Goal: Transaction & Acquisition: Purchase product/service

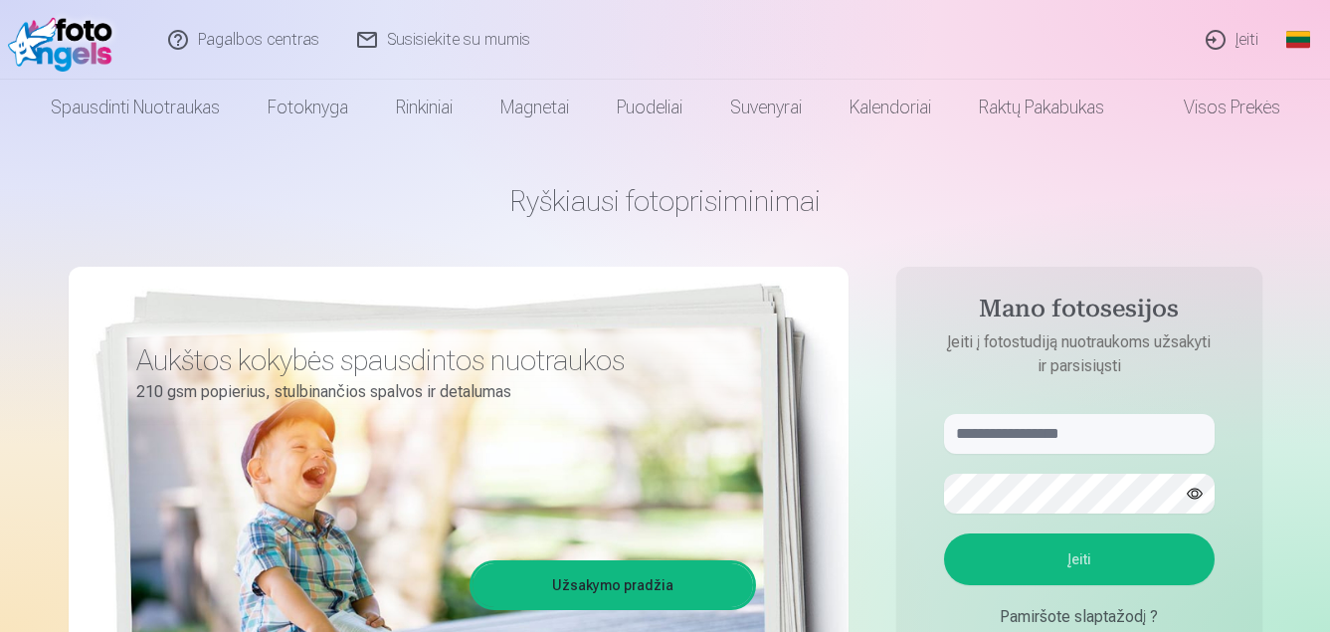
click at [1261, 42] on link "Įeiti" at bounding box center [1233, 40] width 91 height 80
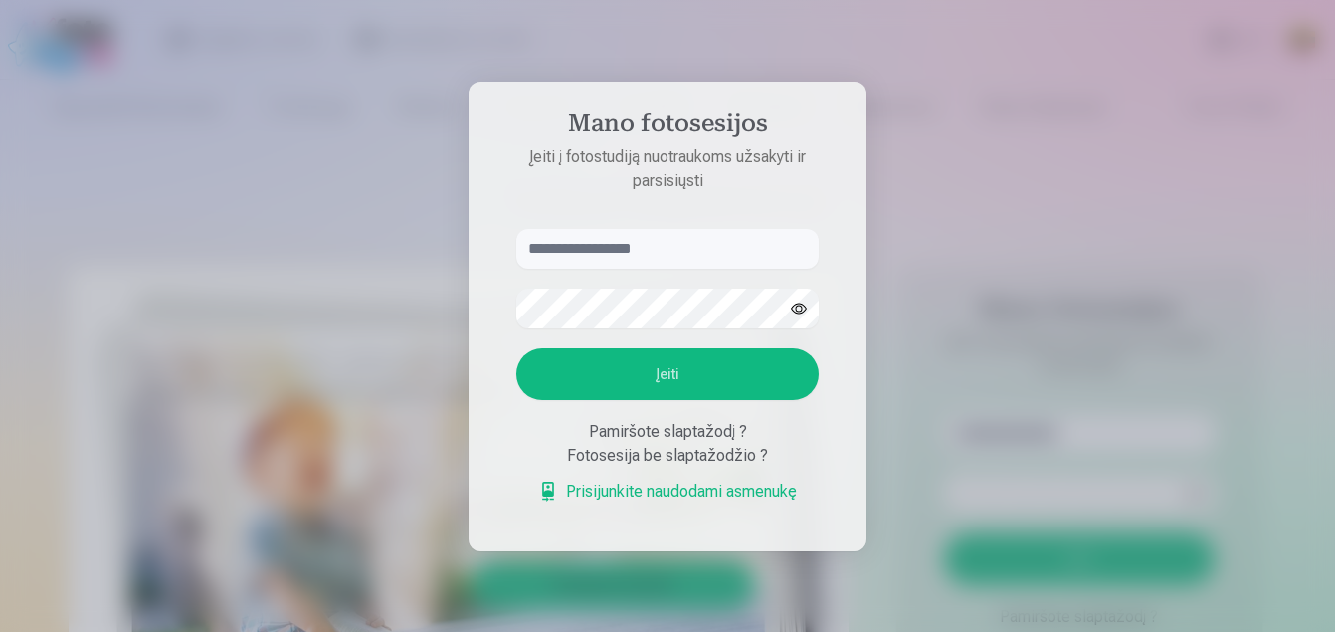
click at [662, 253] on input "text" at bounding box center [667, 249] width 302 height 40
type input "**********"
click at [609, 354] on button "Įeiti" at bounding box center [667, 374] width 302 height 52
click at [600, 229] on input "**********" at bounding box center [667, 249] width 302 height 40
click at [788, 310] on button "button" at bounding box center [799, 309] width 38 height 38
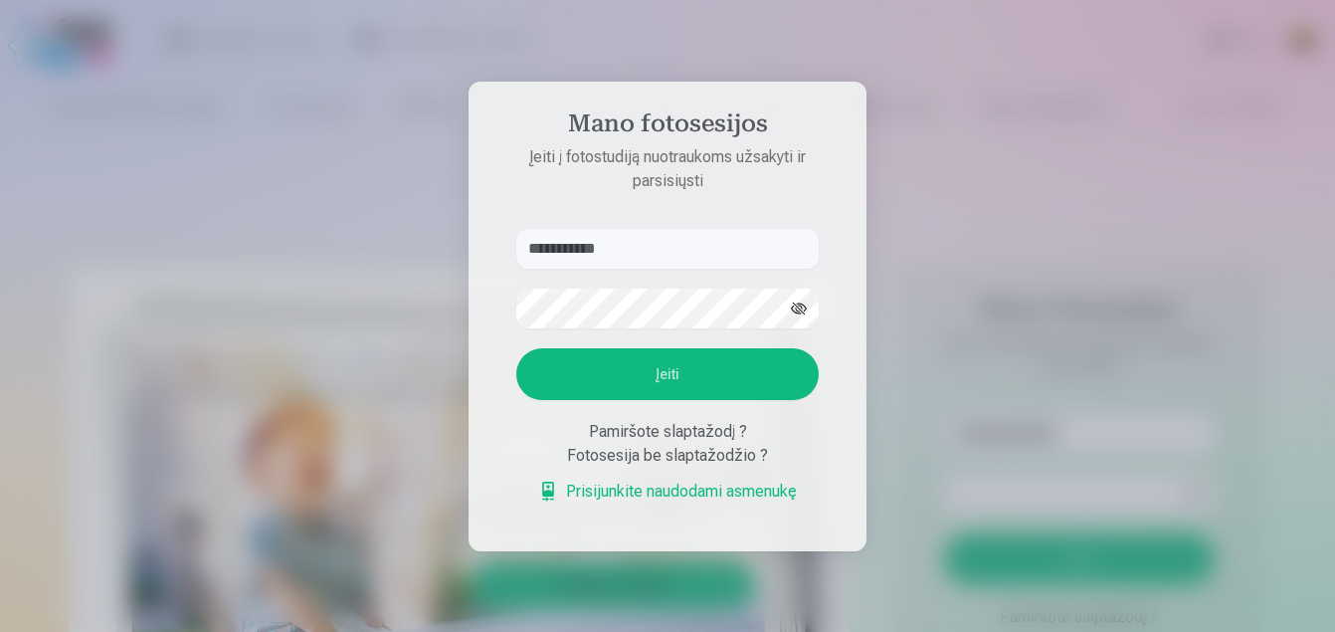
click at [630, 369] on button "Įeiti" at bounding box center [667, 374] width 302 height 52
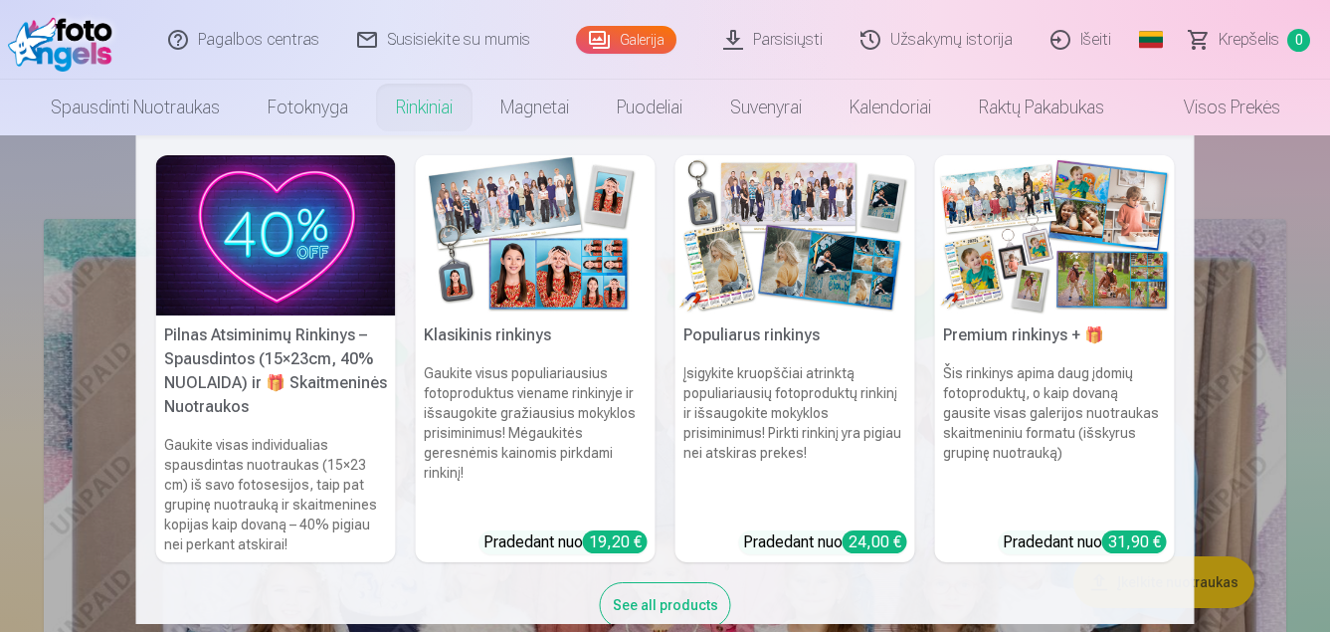
click at [524, 390] on h6 "Gaukite visus populiariausius fotoproduktus viename rinkinyje ir išsaugokite gr…" at bounding box center [536, 438] width 240 height 167
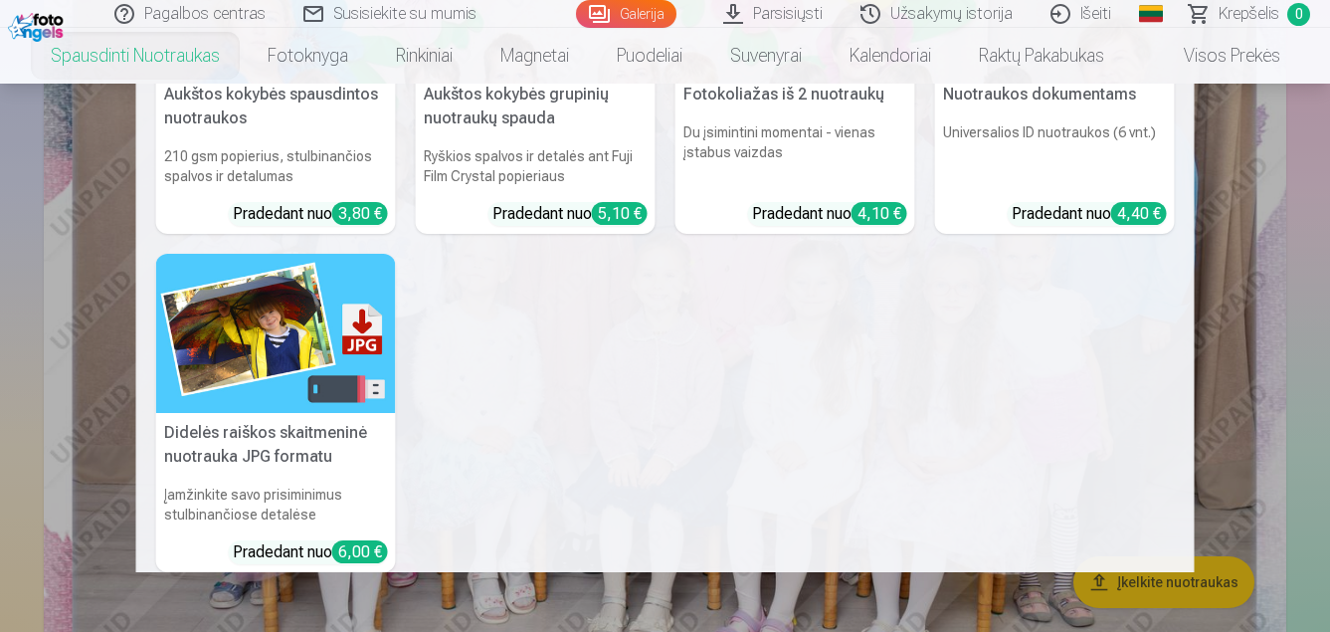
scroll to position [96, 0]
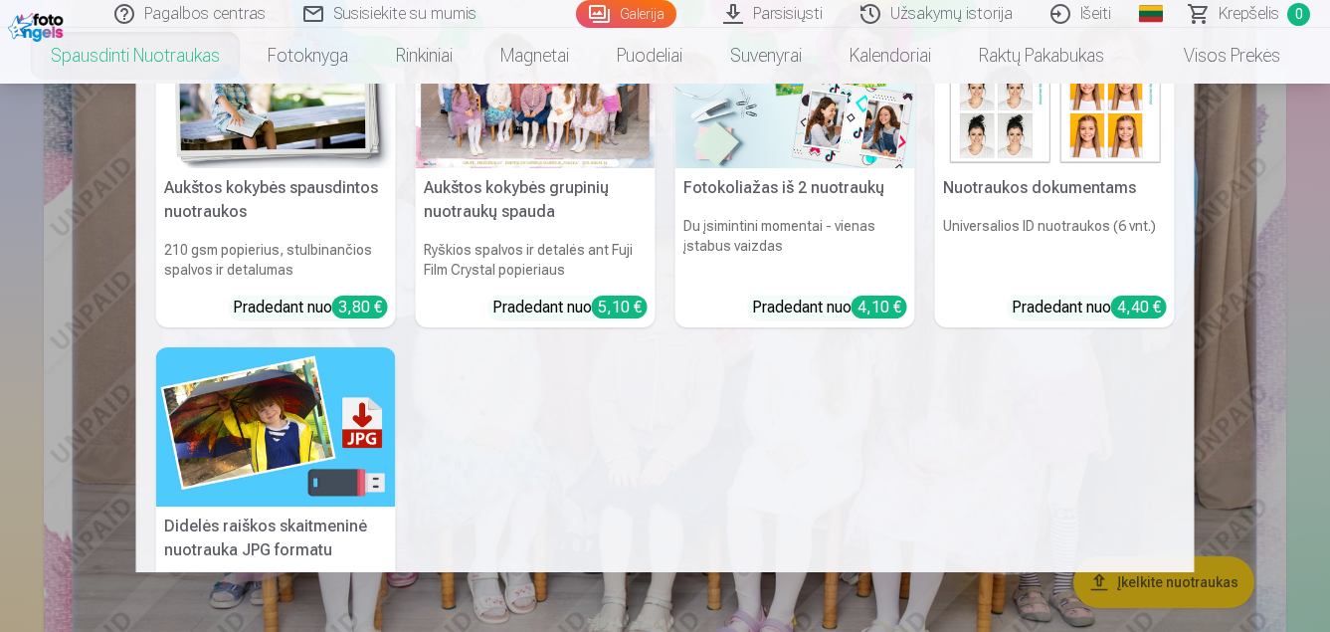
click at [24, 287] on nav "Aukštos kokybės spausdintos nuotraukos 210 gsm popierius, stulbinančios spalvos…" at bounding box center [665, 328] width 1330 height 488
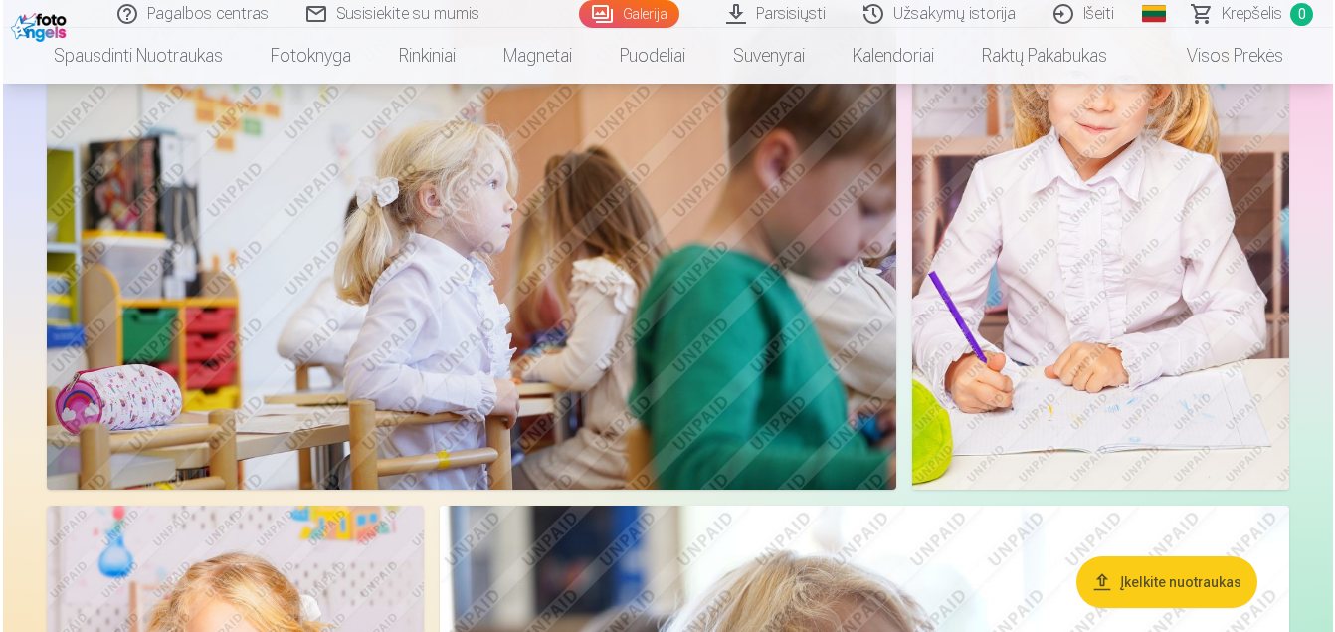
scroll to position [1990, 0]
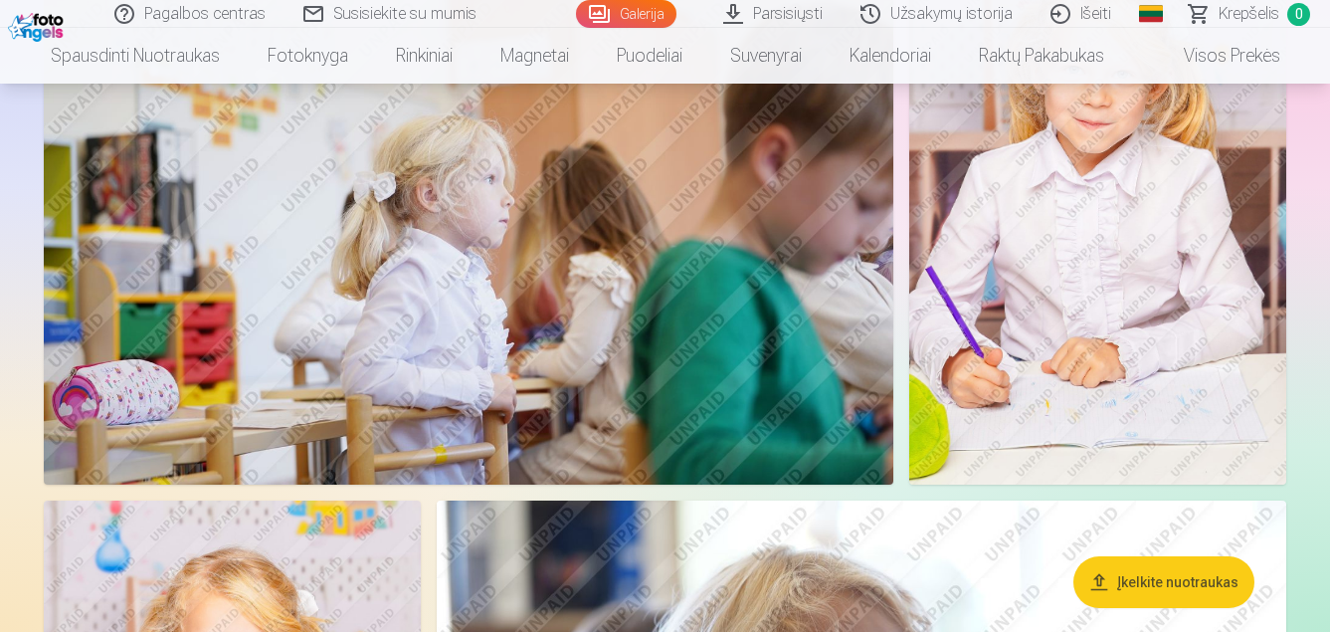
click at [517, 464] on img at bounding box center [469, 201] width 850 height 566
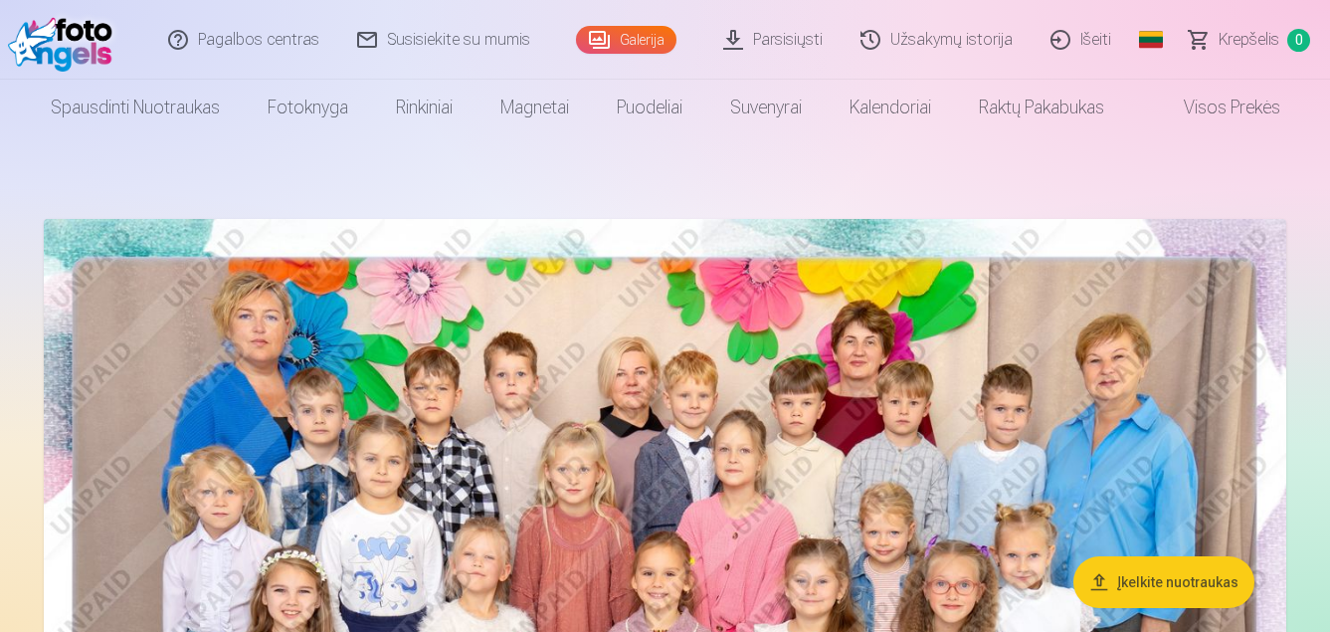
click at [456, 436] on img at bounding box center [665, 633] width 1243 height 829
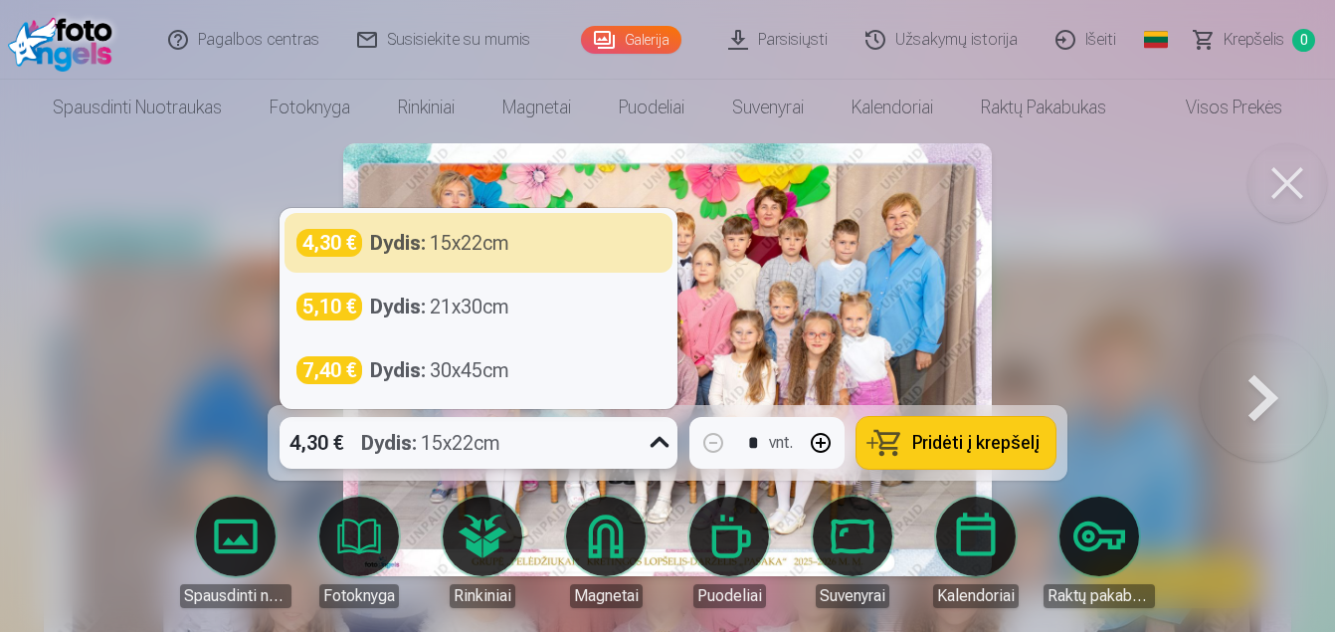
click at [661, 445] on icon at bounding box center [660, 442] width 19 height 11
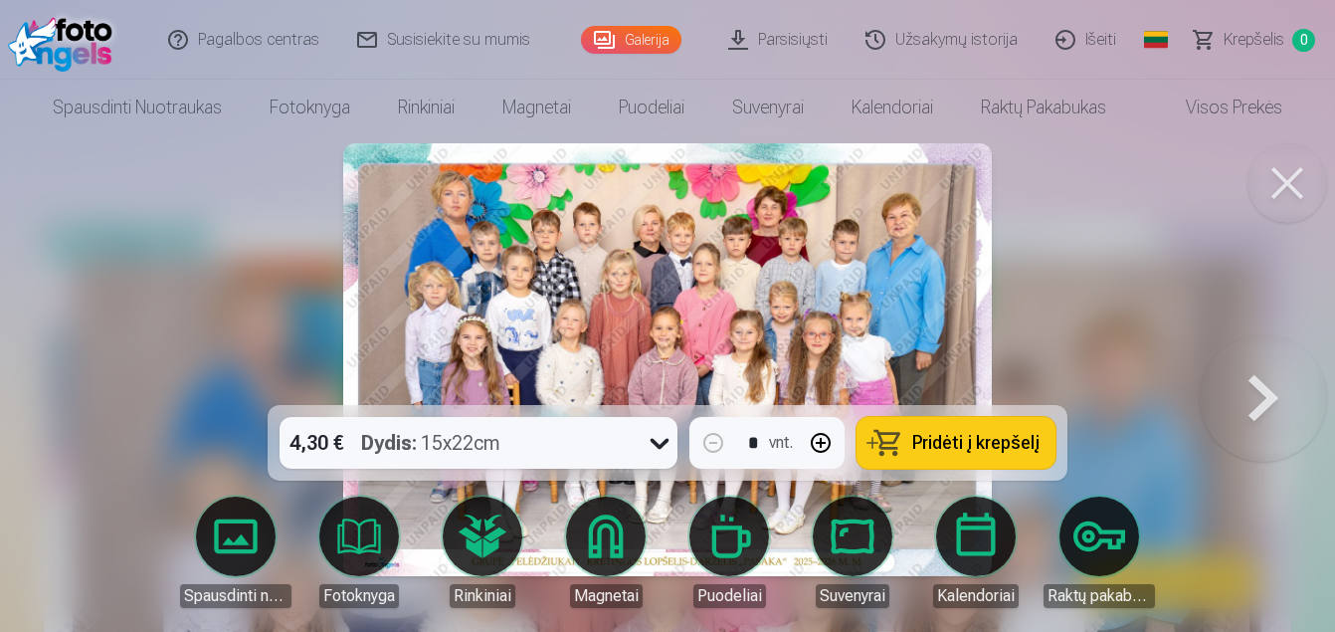
click at [139, 345] on div at bounding box center [667, 316] width 1335 height 632
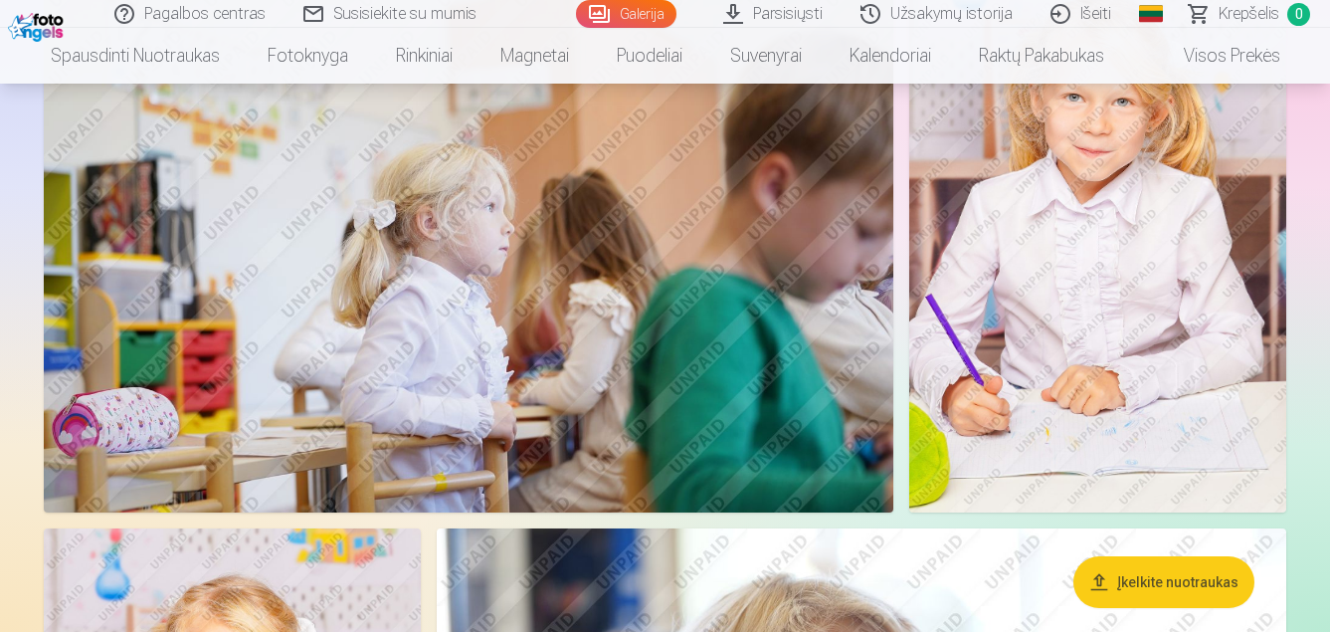
scroll to position [1791, 0]
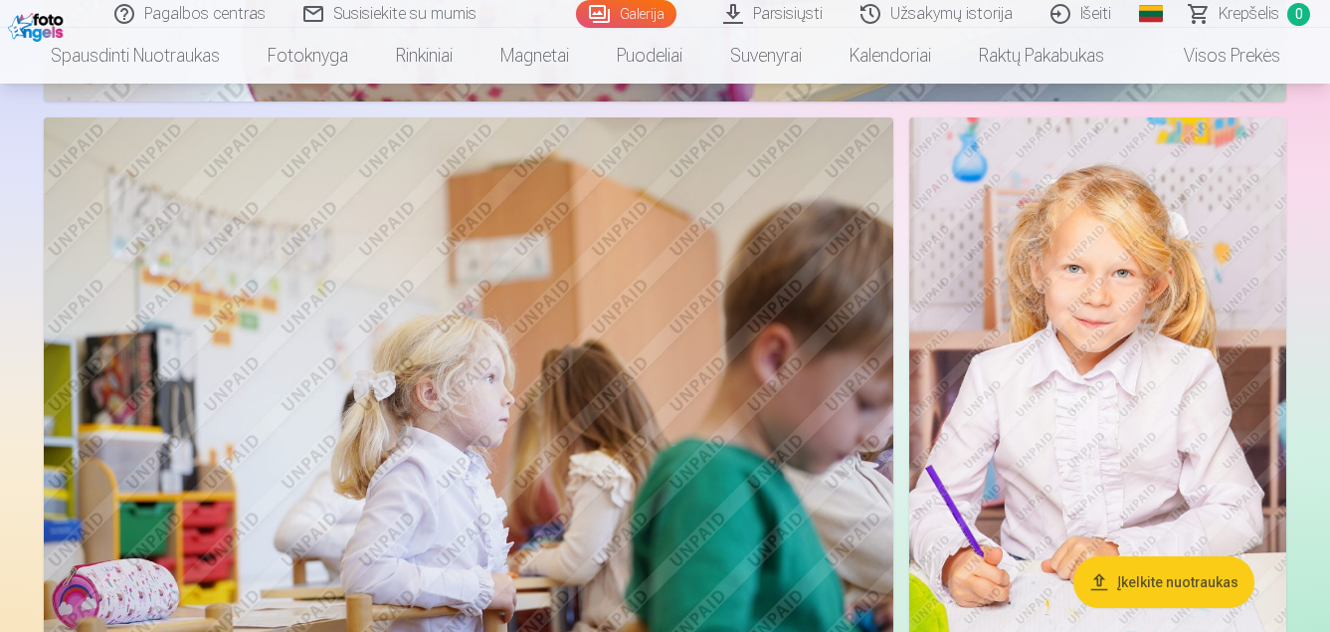
click at [1136, 576] on button "Įkelkite nuotraukas" at bounding box center [1163, 582] width 181 height 52
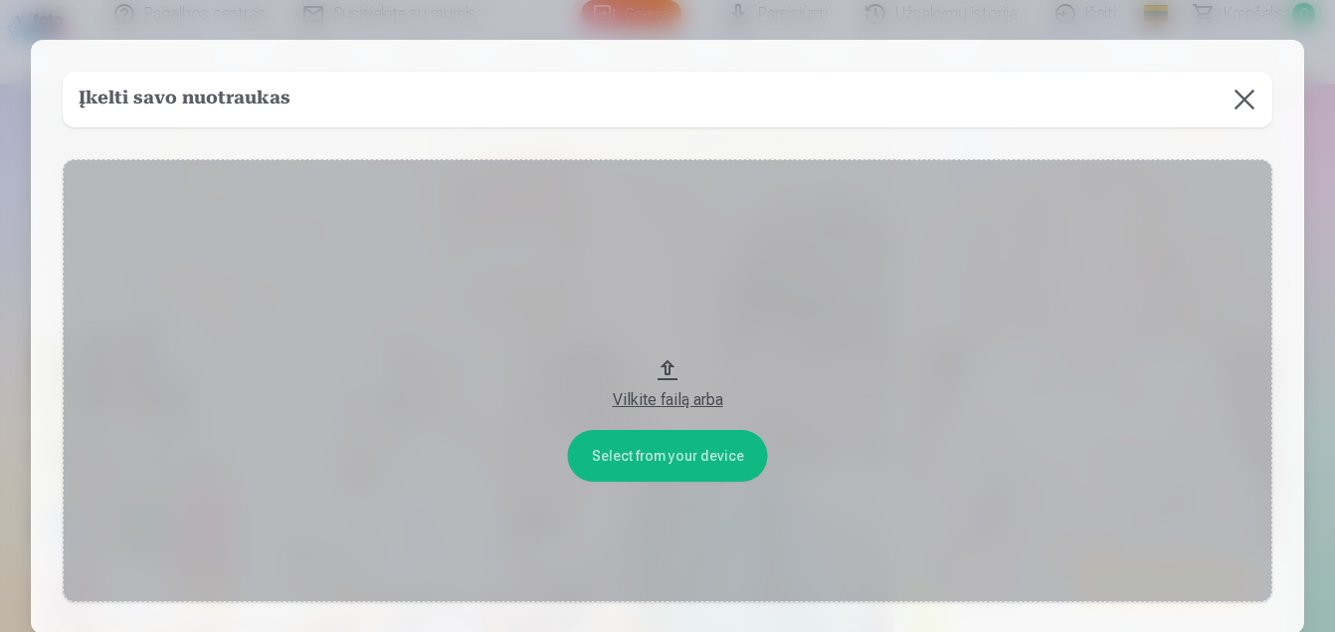
click at [1244, 87] on button at bounding box center [1245, 100] width 56 height 56
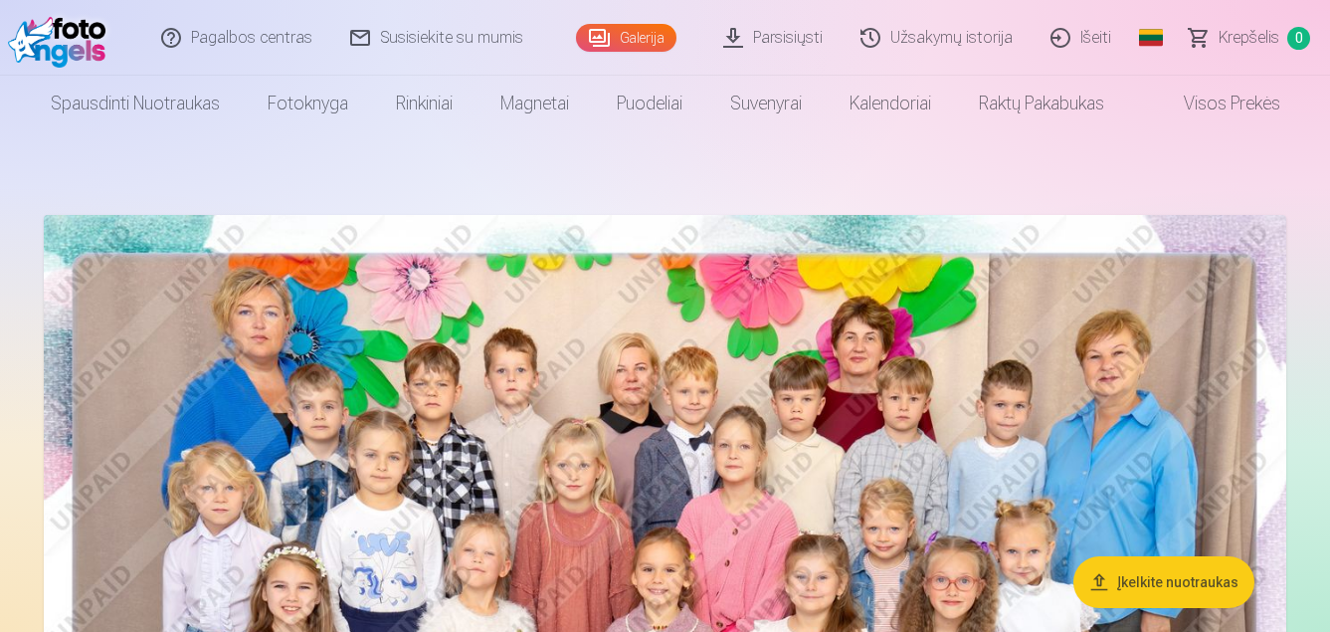
scroll to position [0, 0]
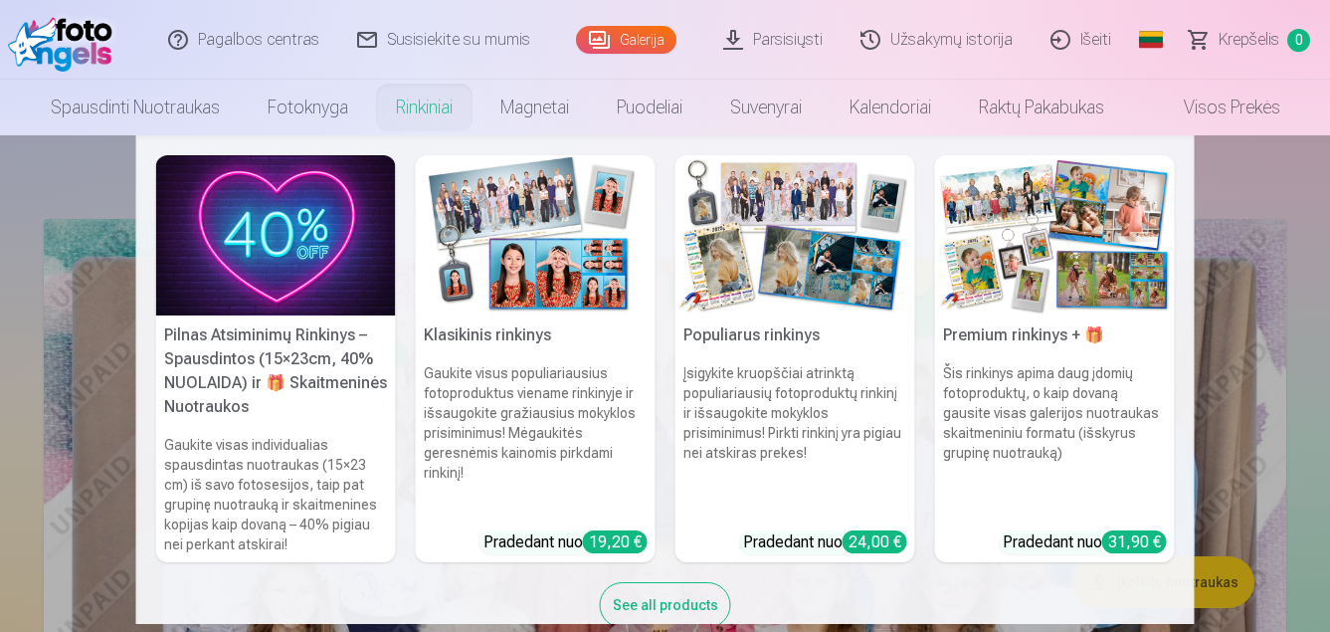
click at [319, 370] on h5 "Pilnas Atsiminimų Rinkinys – Spausdintos (15×23cm, 40% NUOLAIDA) ir 🎁 Skaitmeni…" at bounding box center [276, 370] width 240 height 111
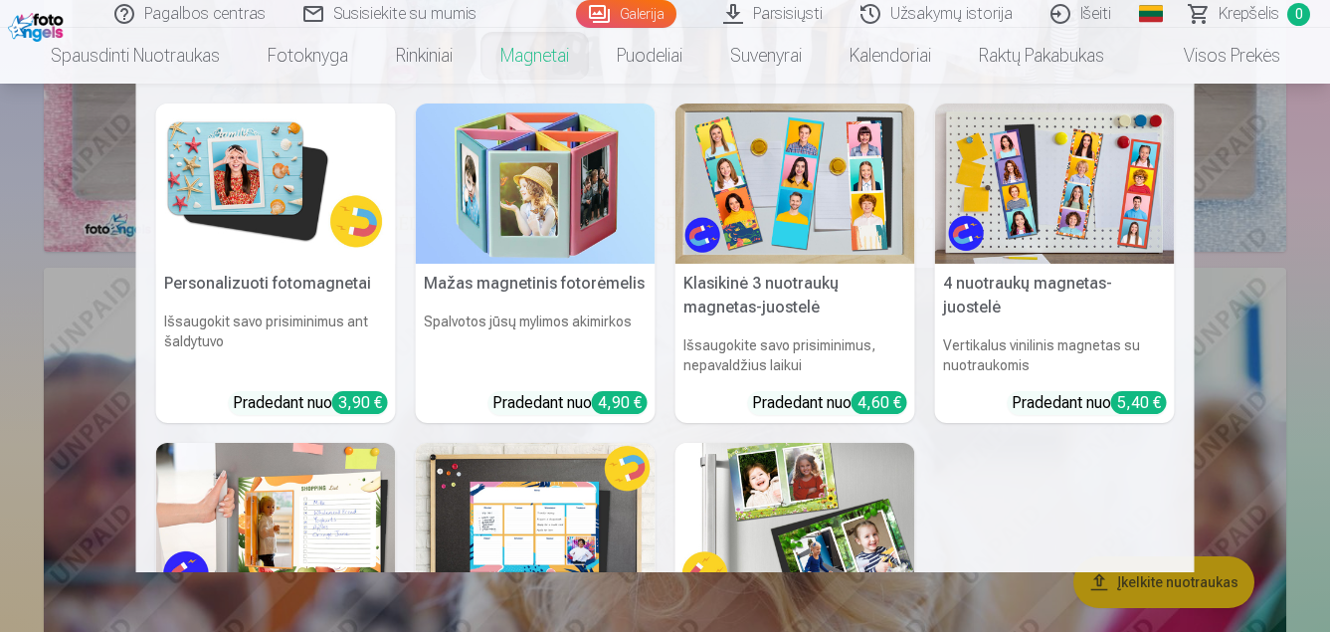
scroll to position [199, 0]
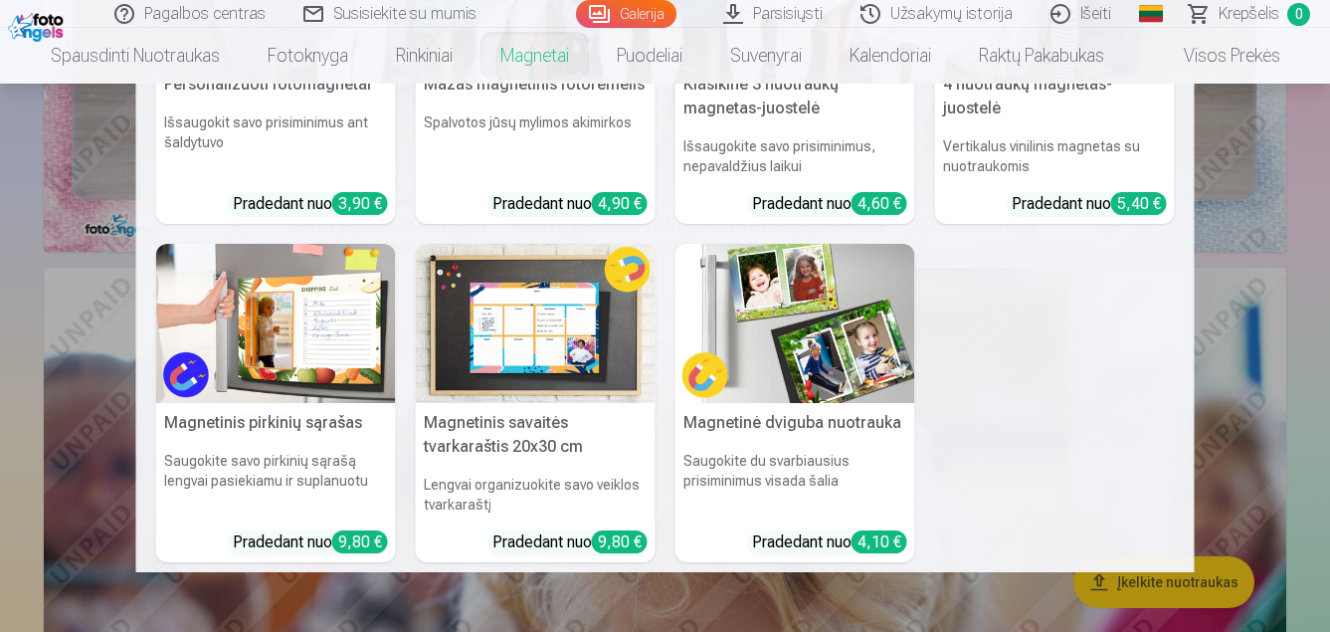
click at [58, 216] on nav "Personalizuoti fotomagnetai Išsaugokit savo prisiminimus ant šaldytuvo Pradedan…" at bounding box center [665, 328] width 1330 height 488
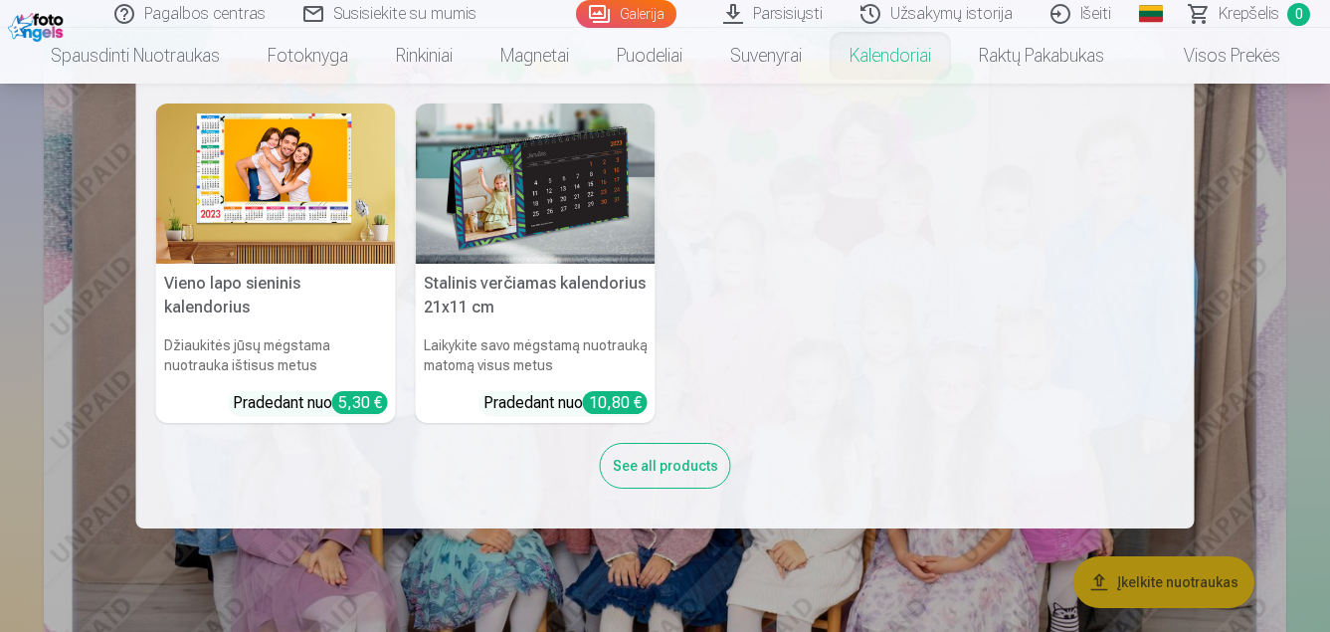
click at [573, 219] on img at bounding box center [536, 183] width 240 height 160
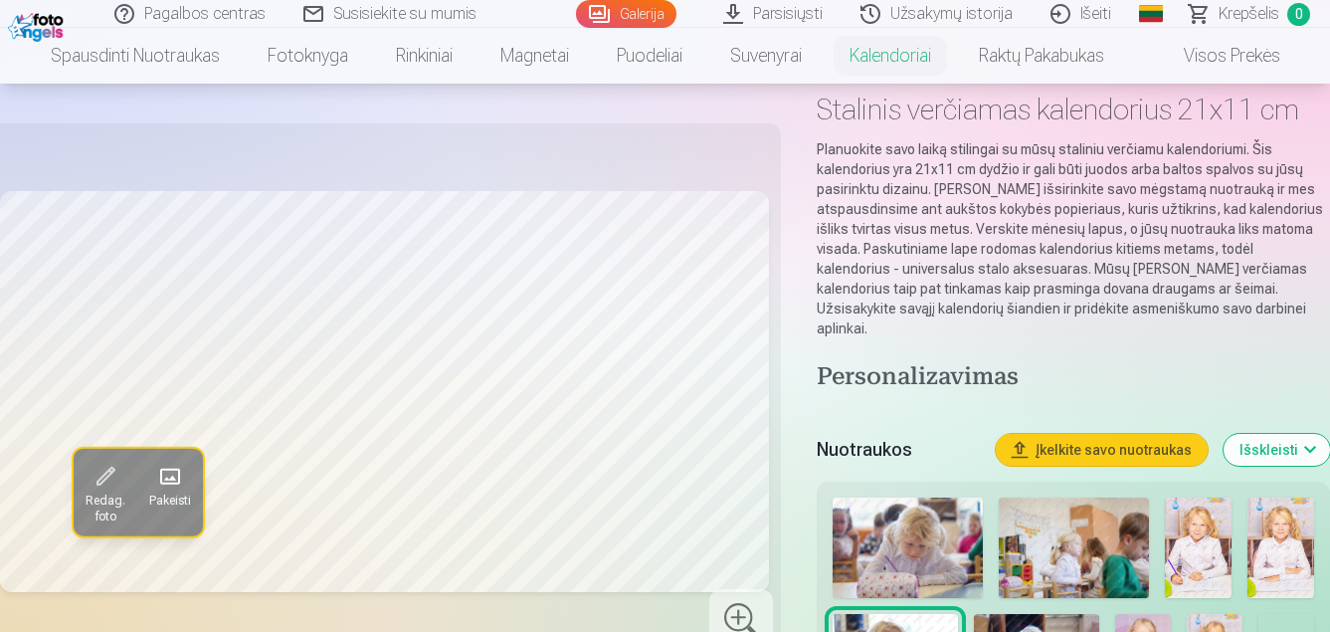
scroll to position [199, 0]
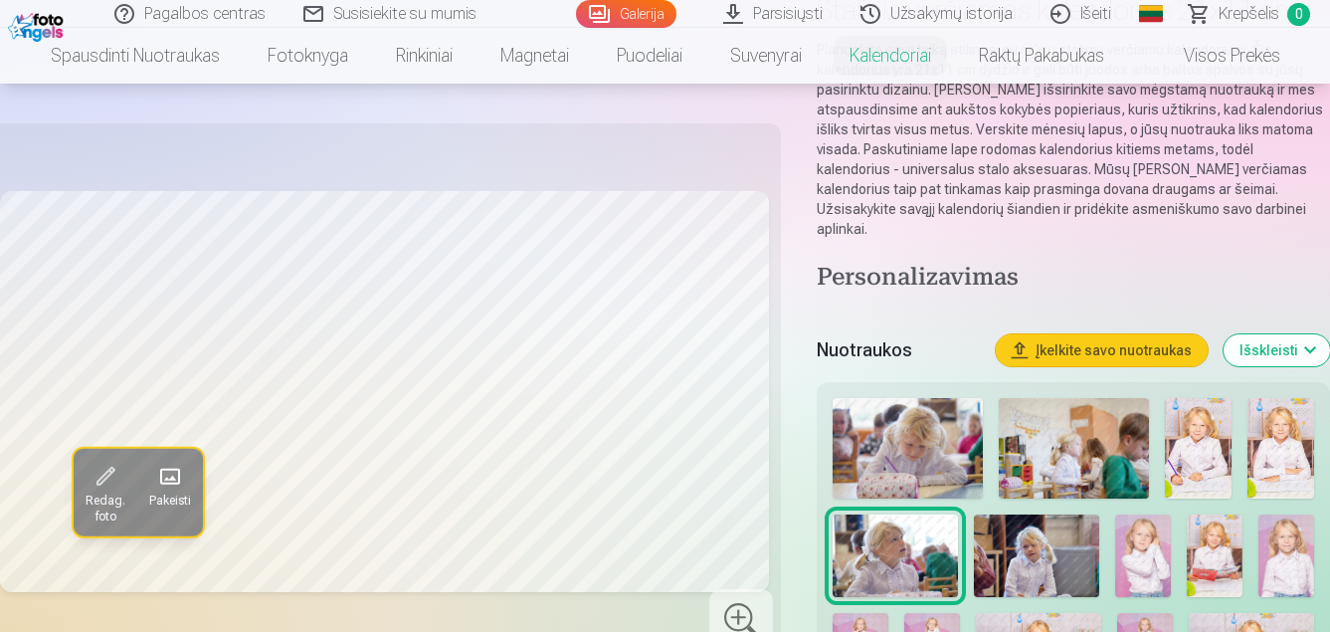
click at [187, 480] on button "Pakeisti" at bounding box center [170, 493] width 66 height 88
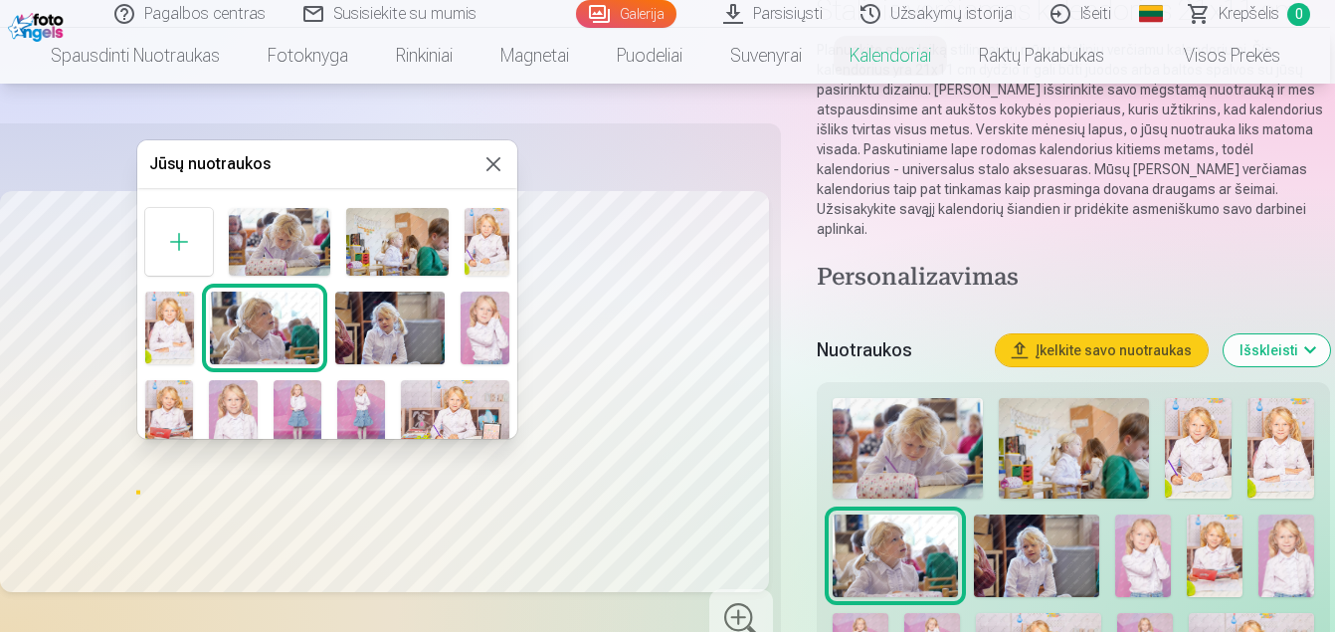
click at [553, 551] on div at bounding box center [667, 316] width 1335 height 632
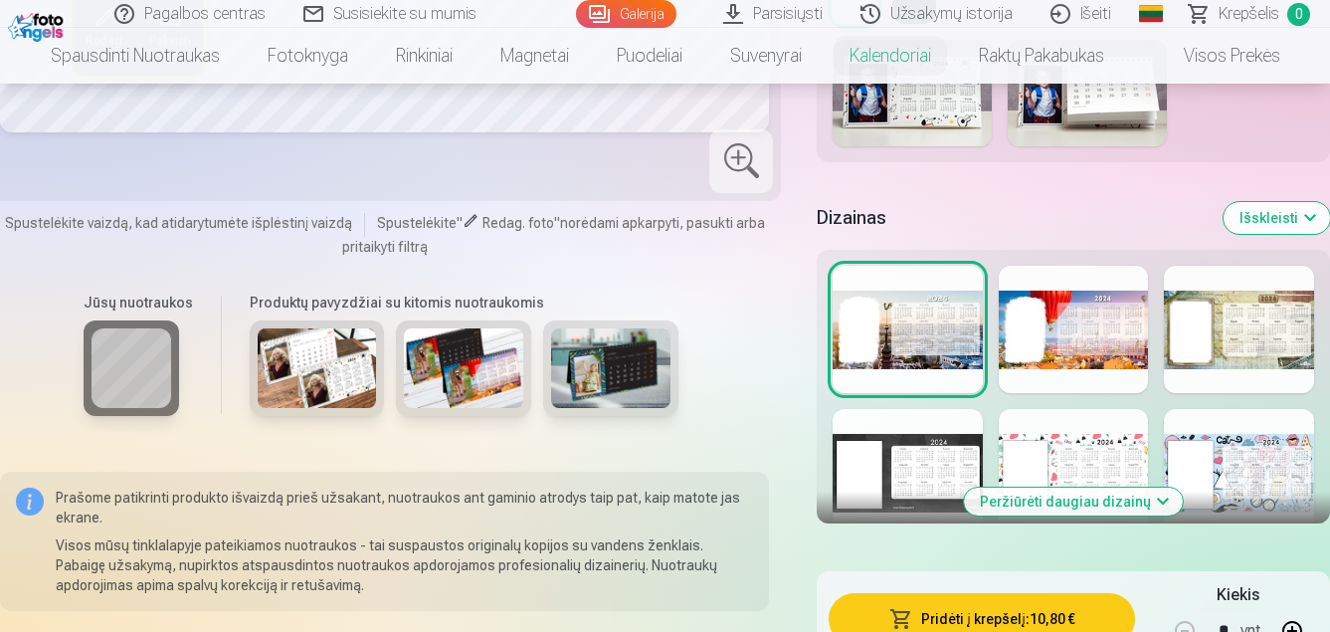
scroll to position [1094, 0]
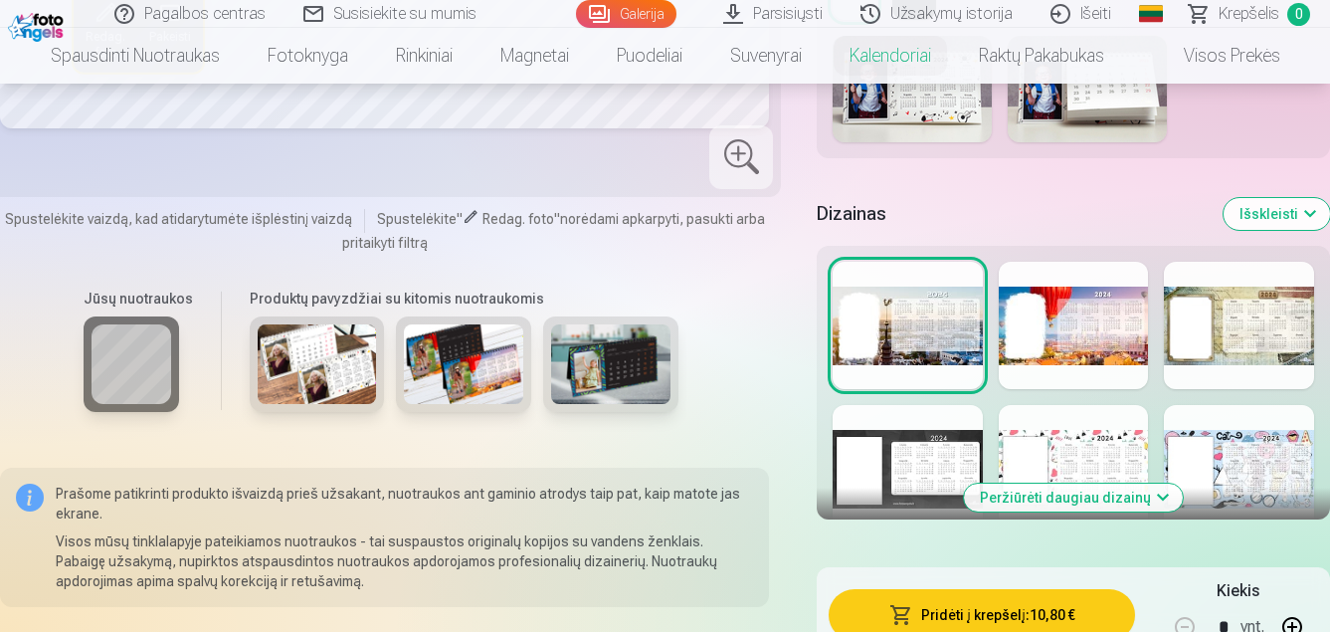
click at [923, 444] on div at bounding box center [908, 468] width 150 height 127
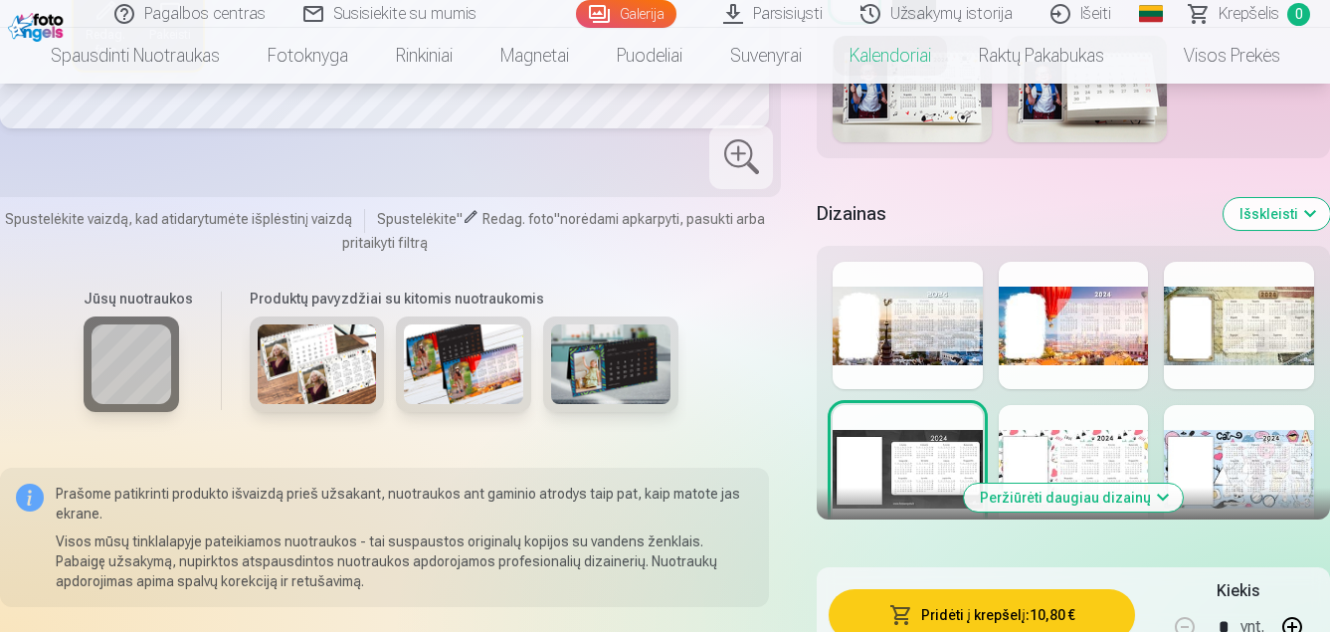
click at [1084, 421] on div at bounding box center [1074, 468] width 150 height 127
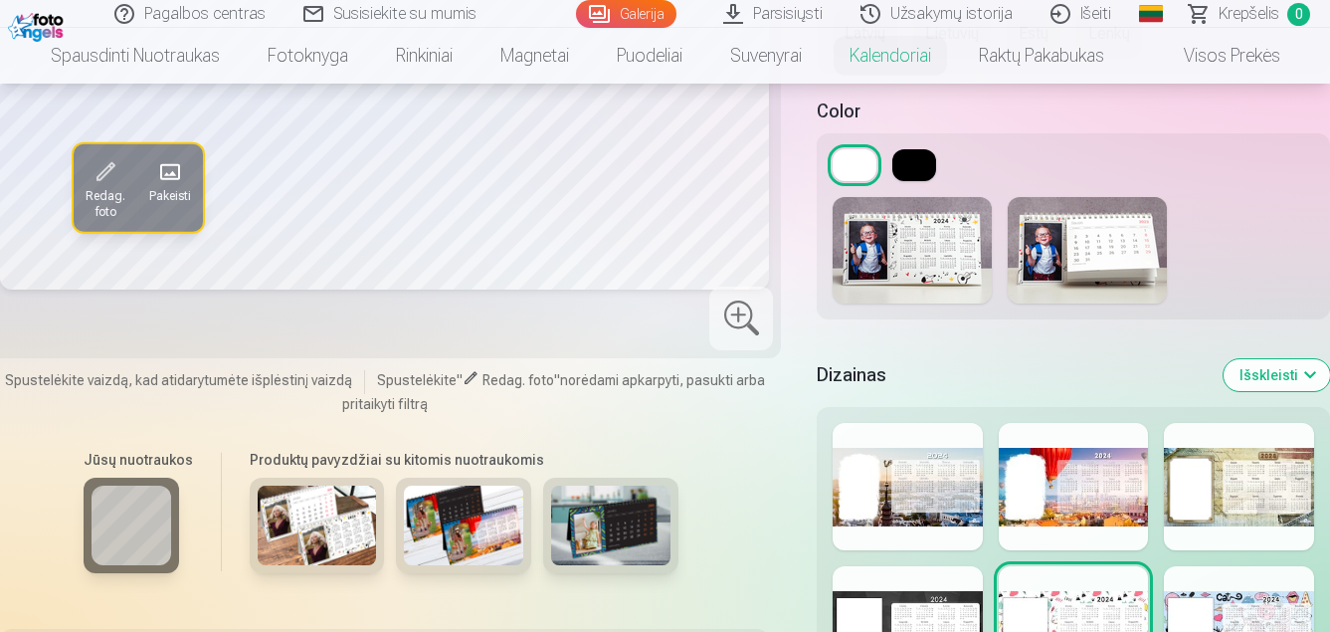
scroll to position [796, 0]
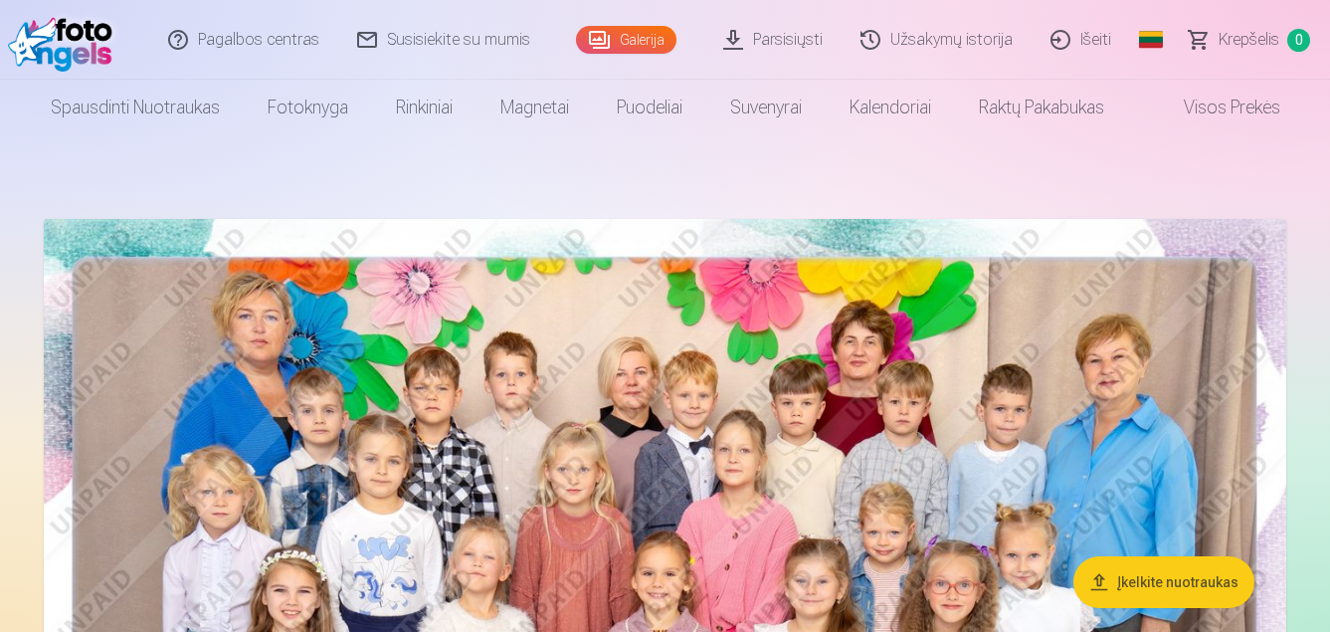
click at [406, 414] on img at bounding box center [665, 633] width 1243 height 829
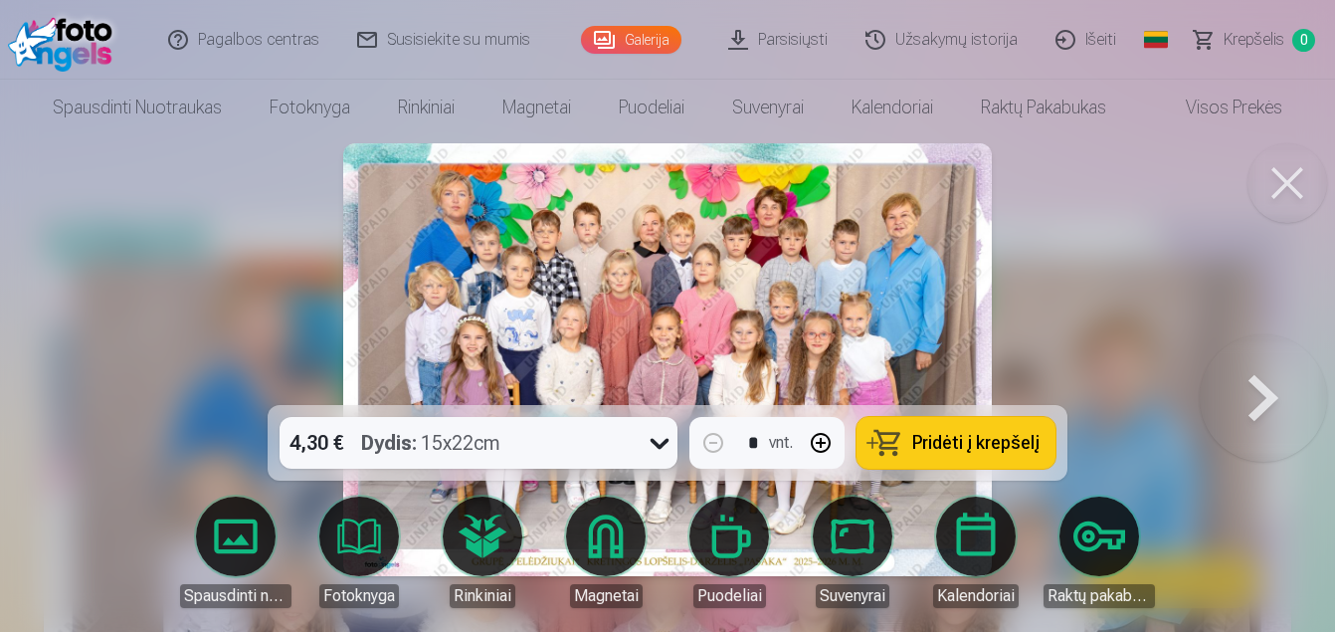
click at [926, 434] on span "Pridėti į krepšelį" at bounding box center [975, 443] width 127 height 18
click at [214, 321] on div at bounding box center [667, 316] width 1335 height 632
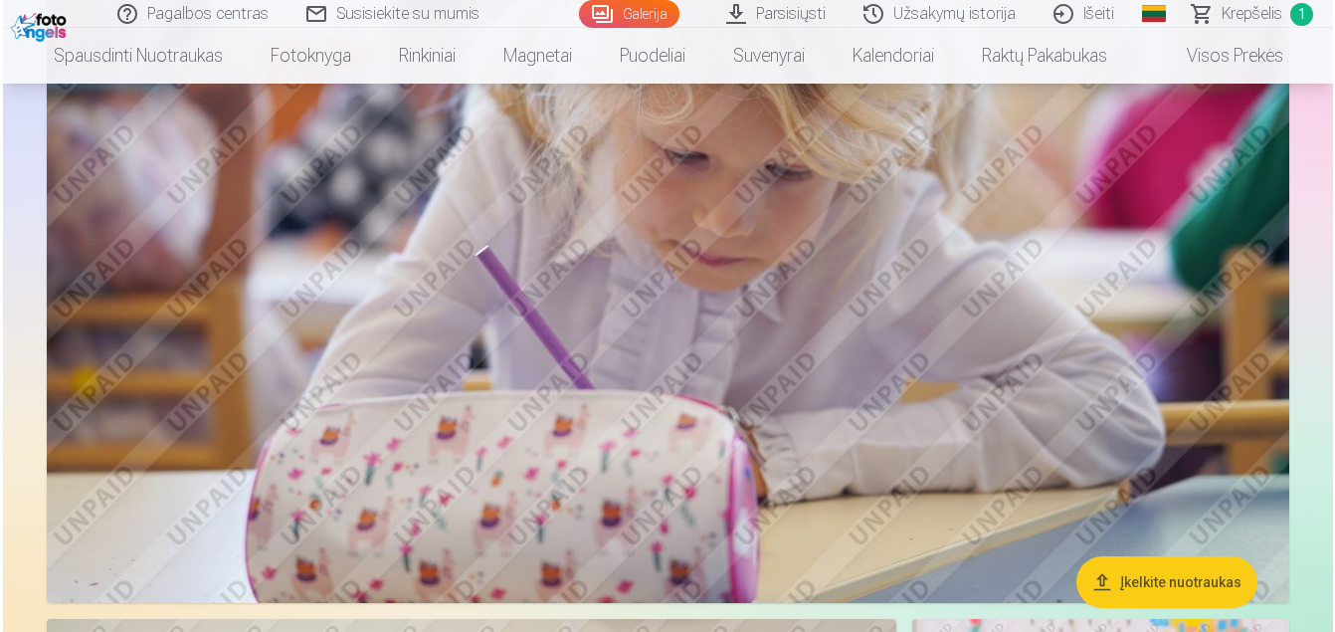
scroll to position [1293, 0]
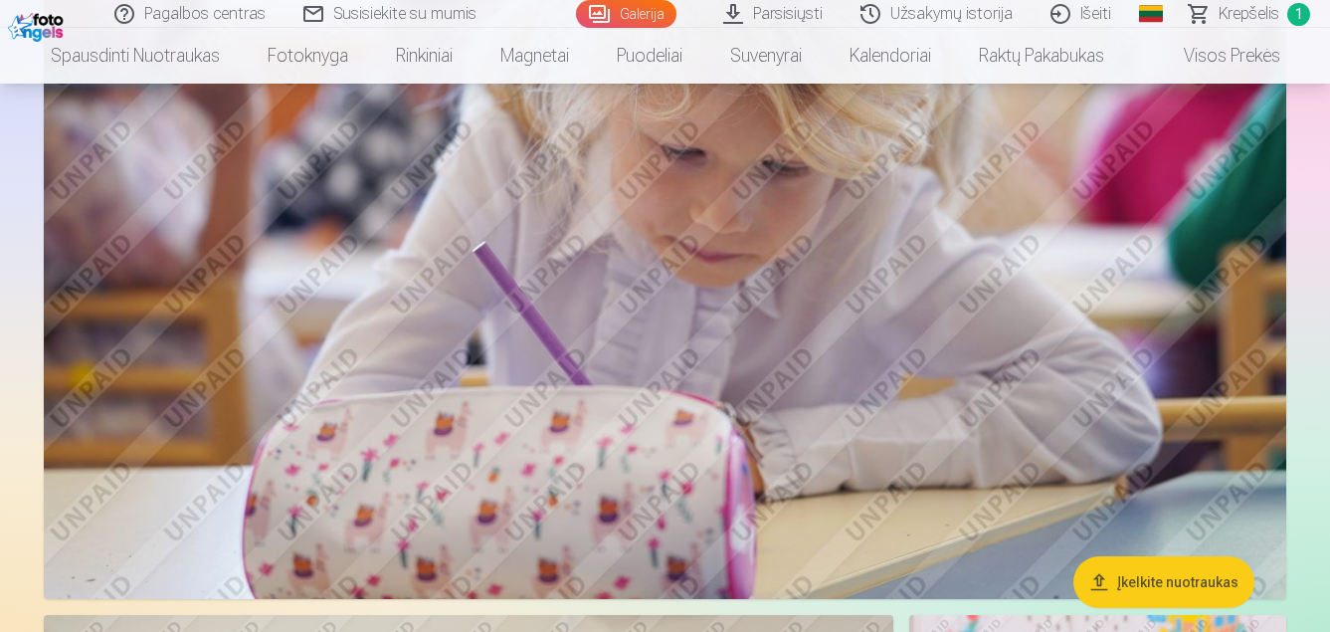
click at [381, 260] on img at bounding box center [665, 184] width 1243 height 828
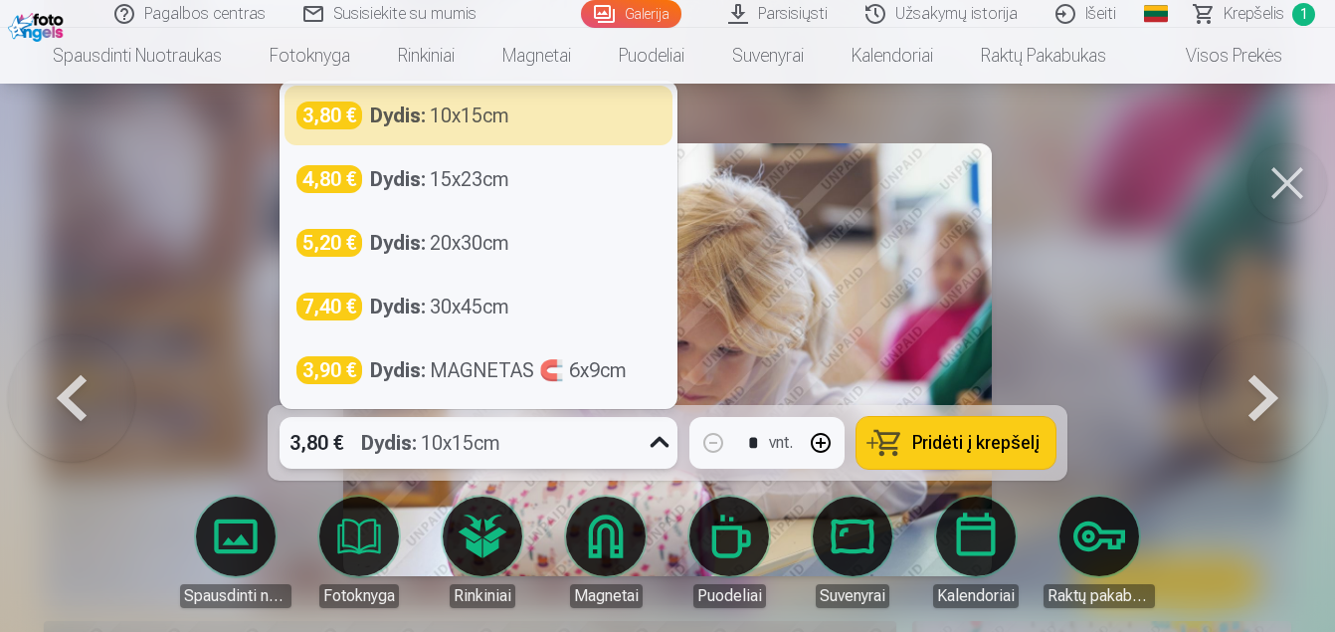
click at [659, 438] on icon at bounding box center [660, 443] width 32 height 32
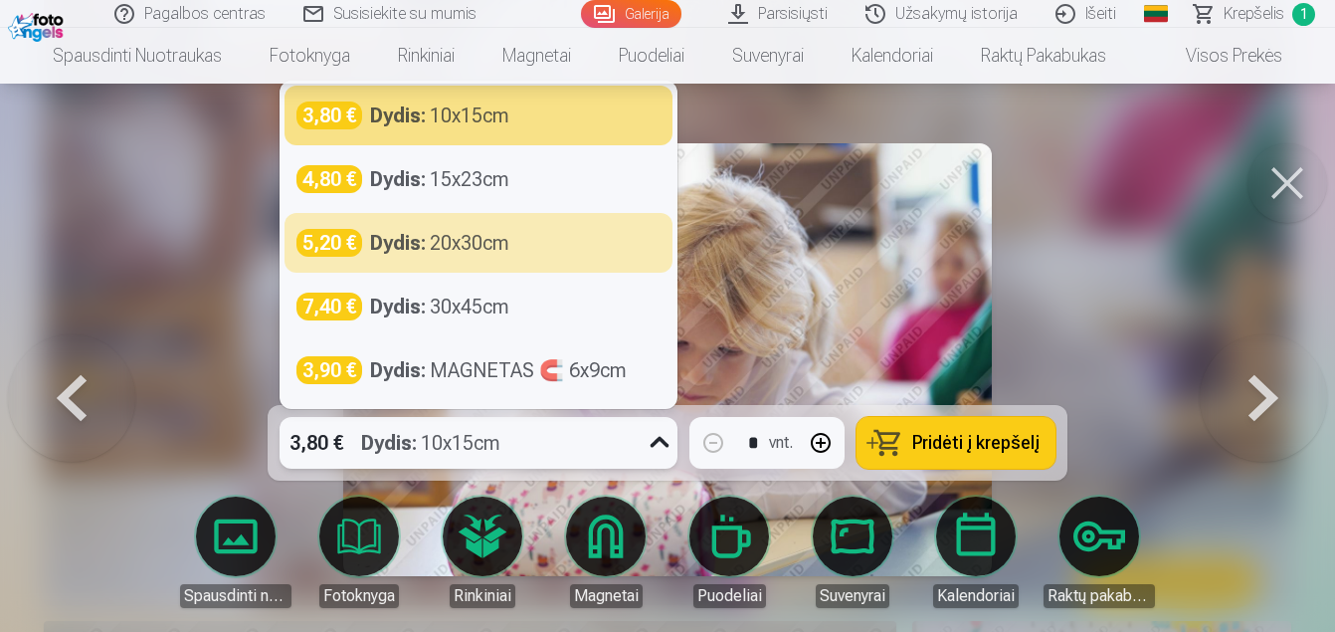
click at [125, 148] on div at bounding box center [667, 316] width 1335 height 632
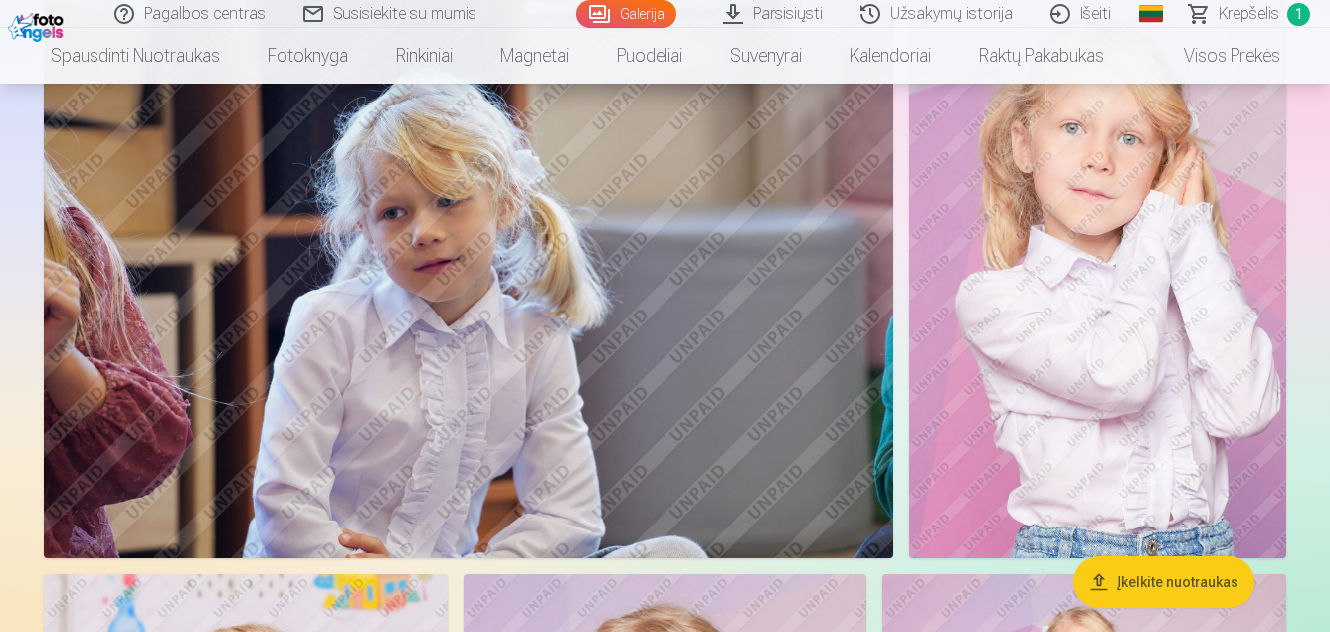
scroll to position [2981, 0]
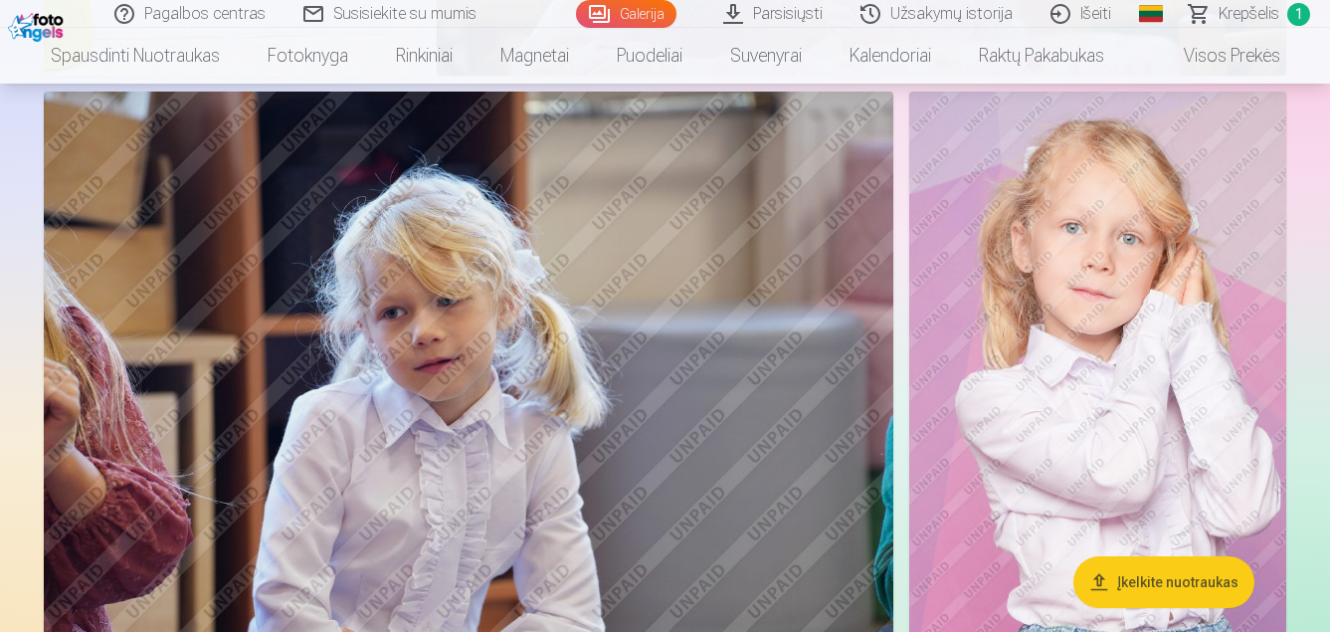
click at [350, 307] on img at bounding box center [469, 375] width 850 height 566
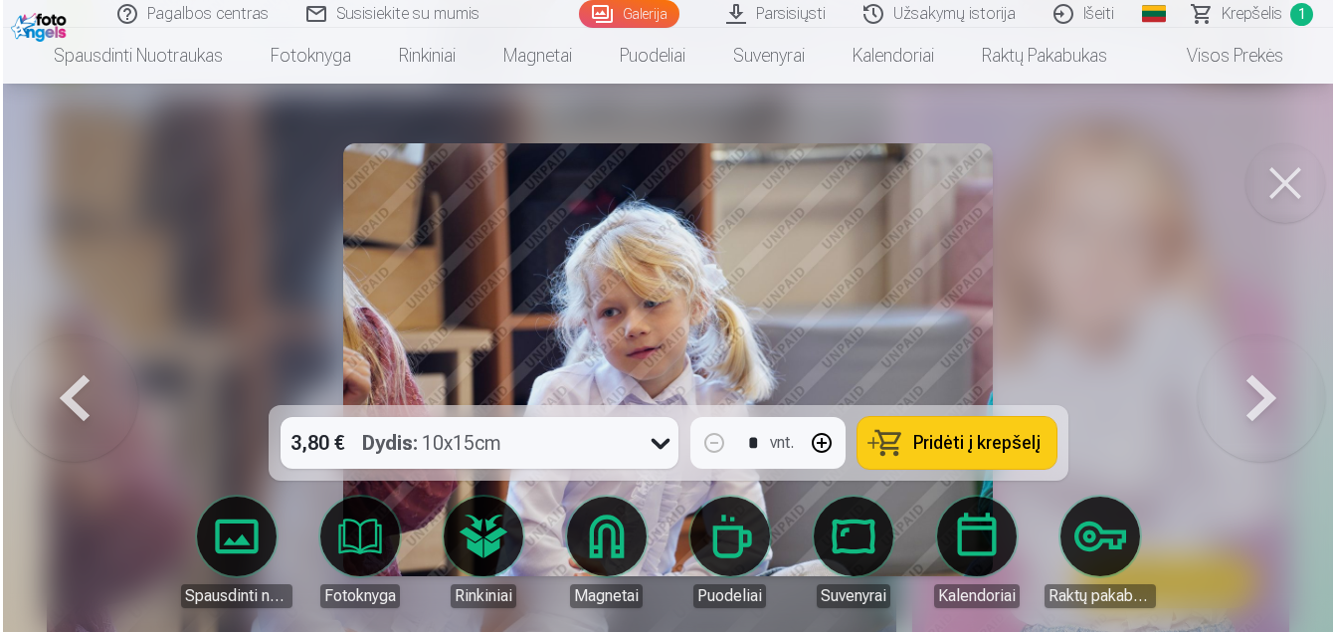
scroll to position [2990, 0]
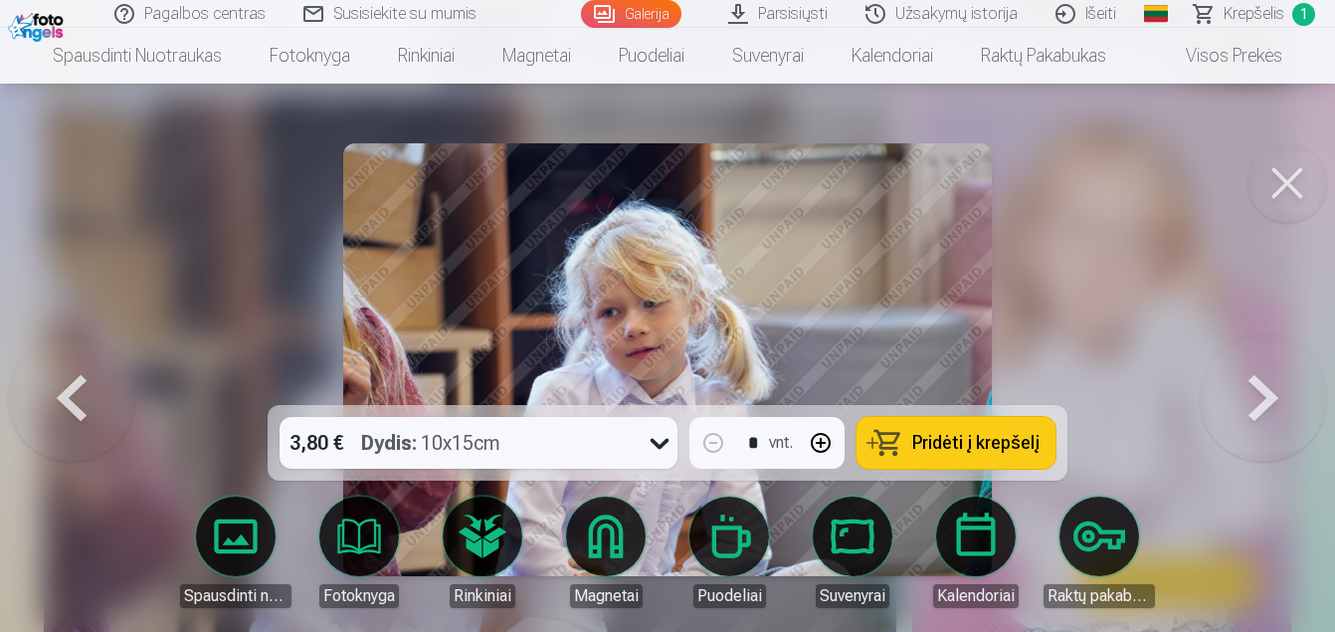
click at [1293, 190] on button at bounding box center [1288, 183] width 80 height 80
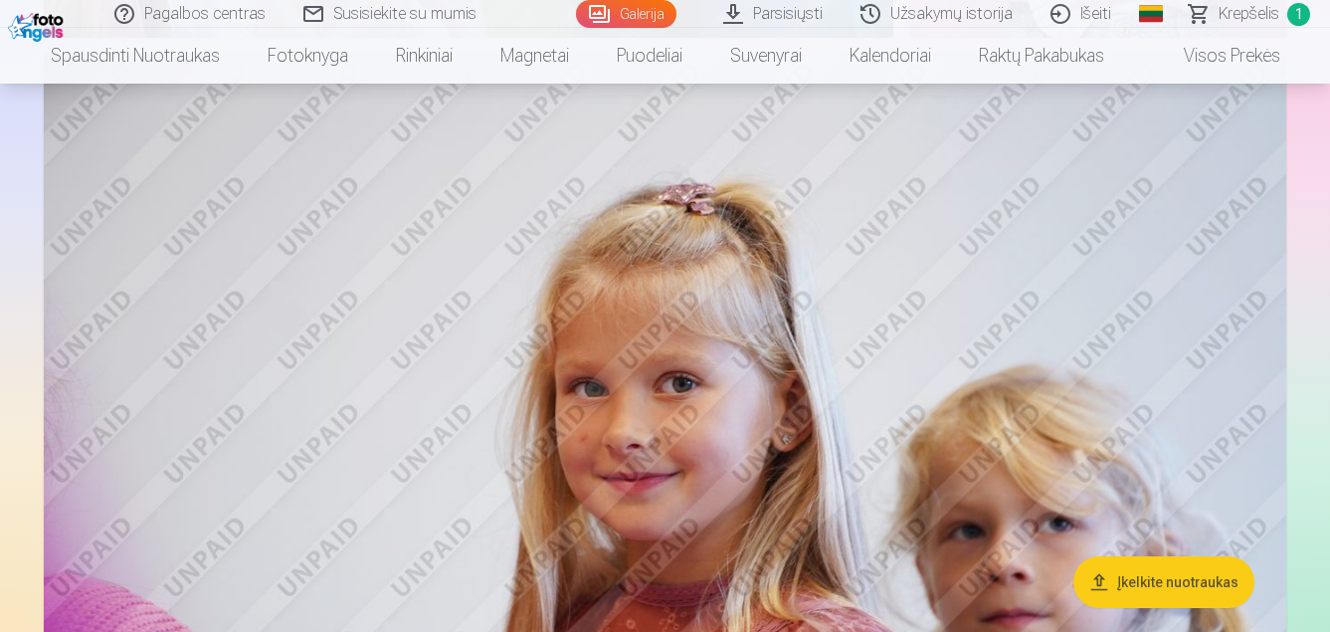
scroll to position [7258, 0]
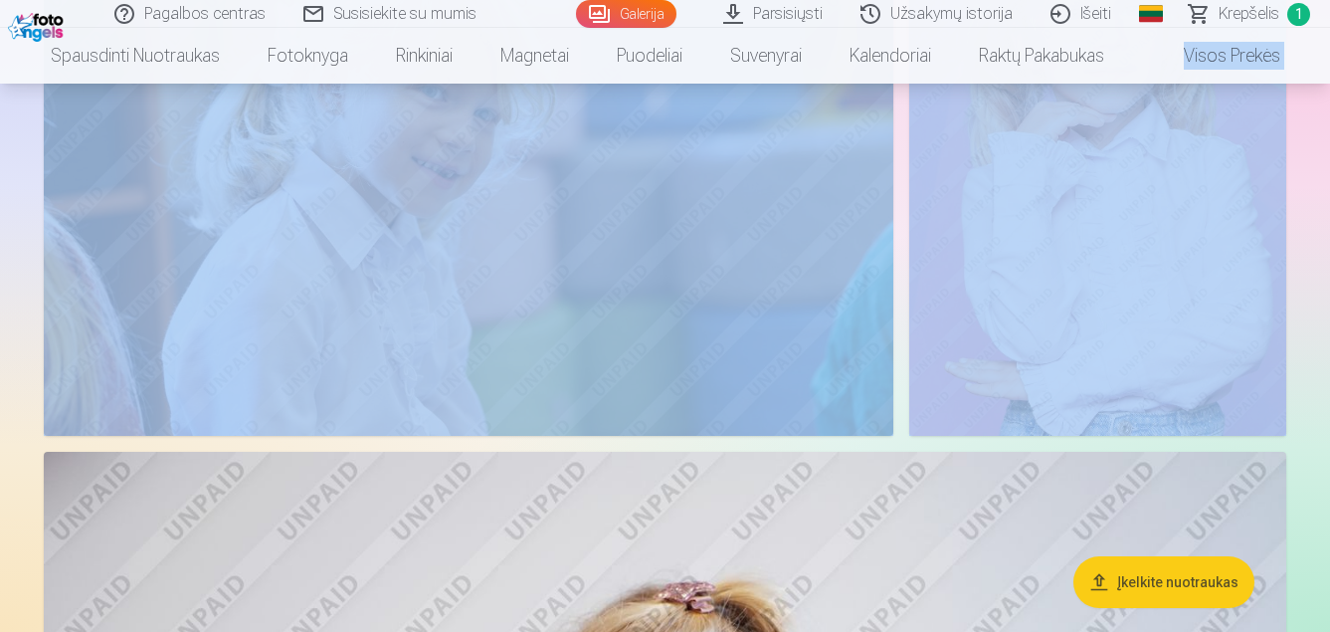
drag, startPoint x: 1329, startPoint y: 310, endPoint x: 1318, endPoint y: 46, distance: 264.9
click at [1318, 46] on div "Pagalbos centras Susisiekite su mumis Galerija Parsisiųsti Užsakymų istorija Iš…" at bounding box center [665, 530] width 1330 height 15576
drag, startPoint x: 1318, startPoint y: 46, endPoint x: 1322, endPoint y: 263, distance: 216.9
click at [1322, 263] on div "Įkelkite nuotraukas Spausdinti nuotraukas Aukštos kokybės spausdintos nuotrauko…" at bounding box center [665, 530] width 1330 height 15576
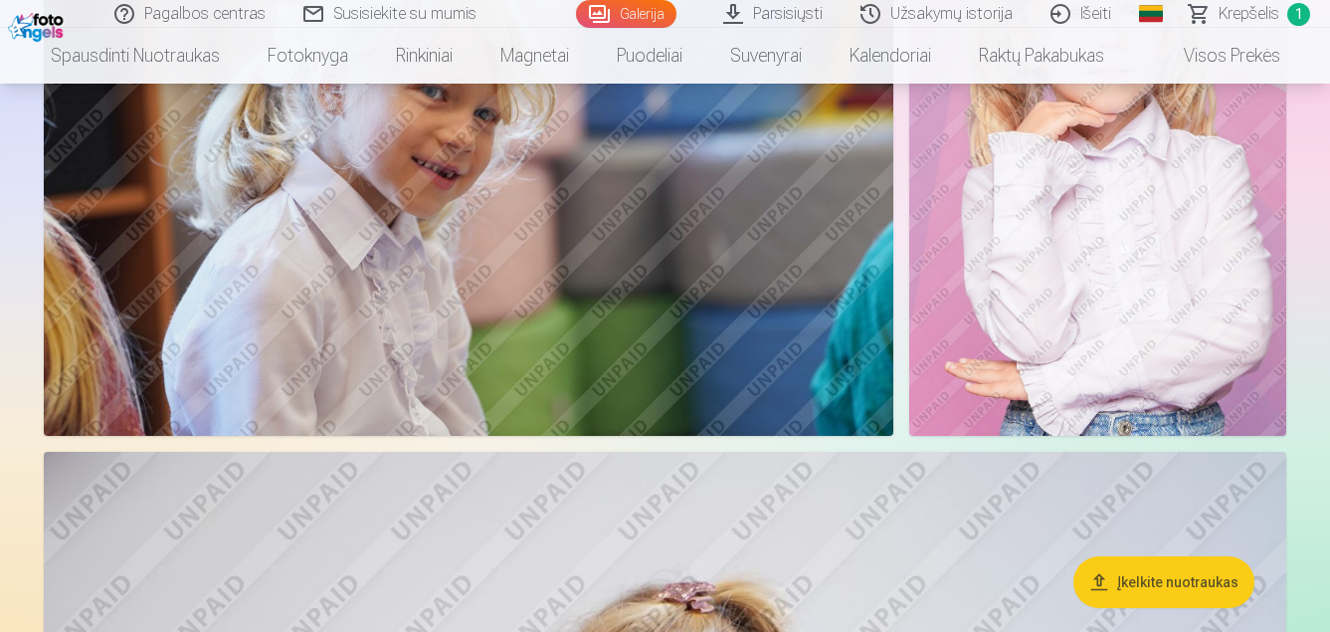
click at [1298, 6] on span "1" at bounding box center [1298, 14] width 23 height 23
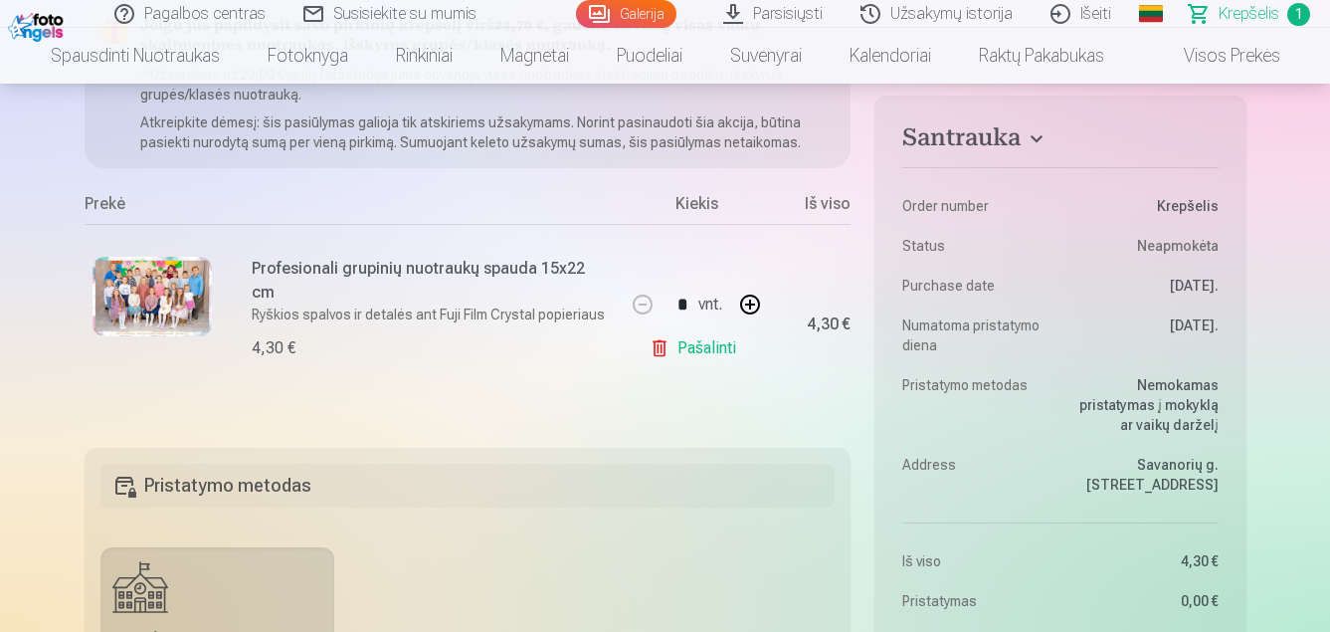
scroll to position [298, 0]
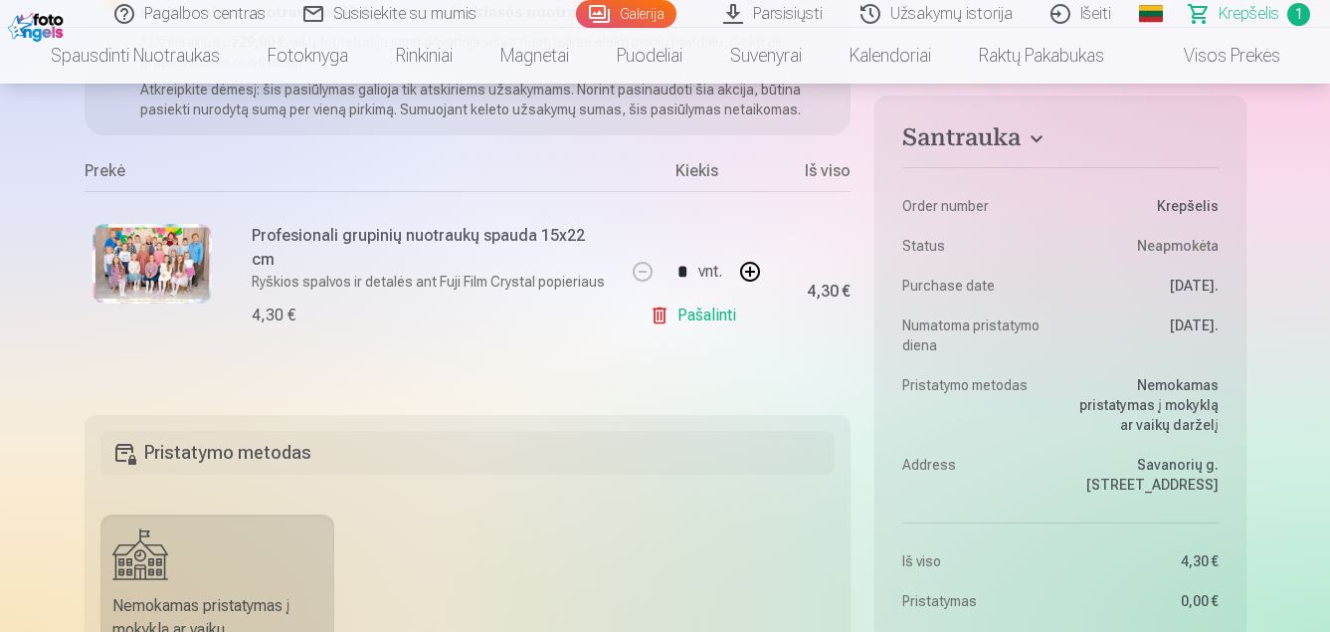
click at [694, 315] on link "Pašalinti" at bounding box center [697, 315] width 95 height 40
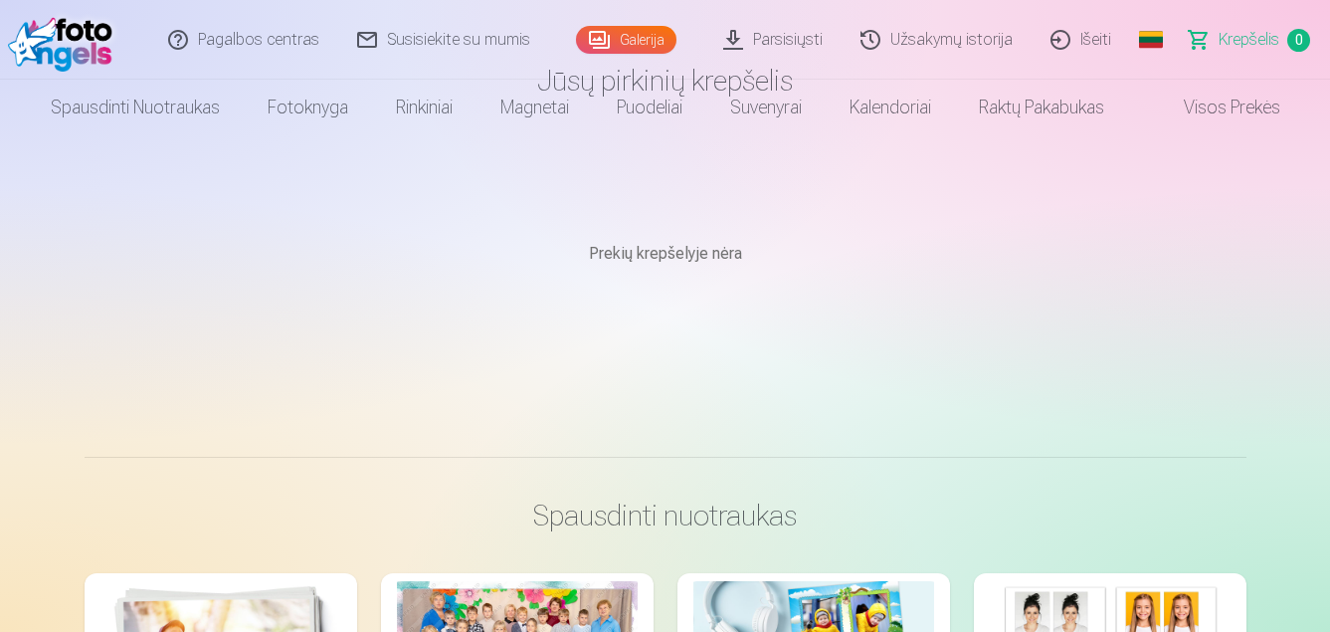
scroll to position [0, 0]
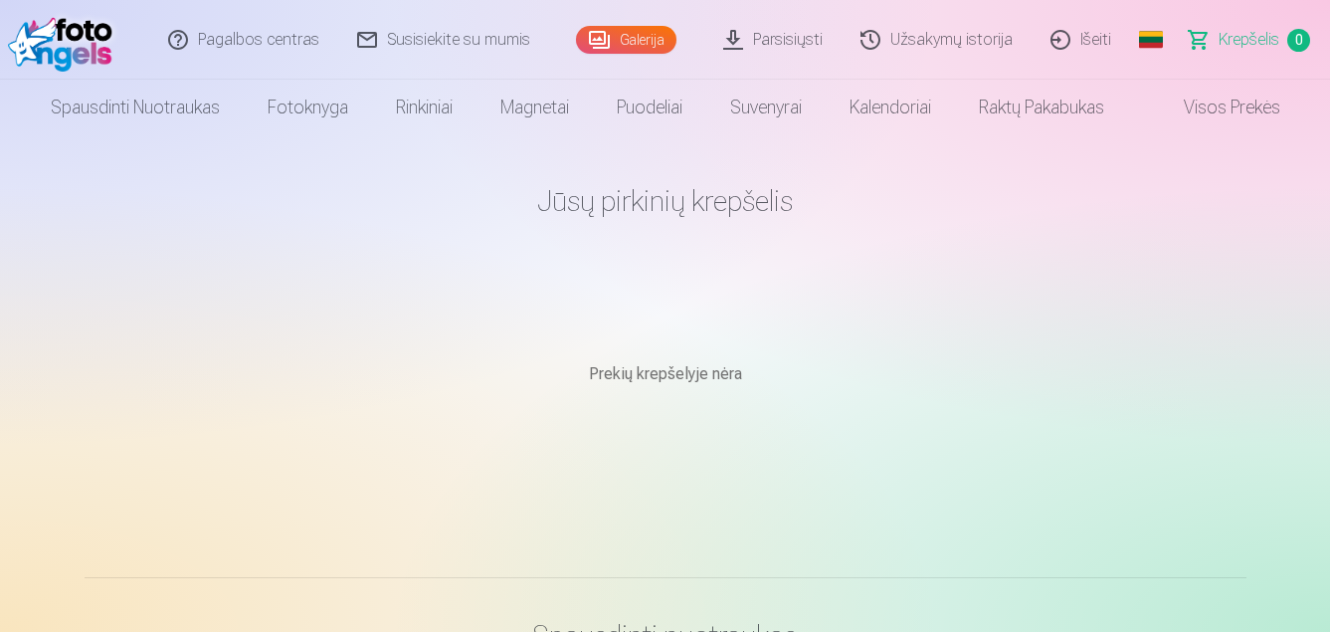
click at [1099, 42] on link "Išeiti" at bounding box center [1082, 40] width 98 height 80
